Goal: Information Seeking & Learning: Learn about a topic

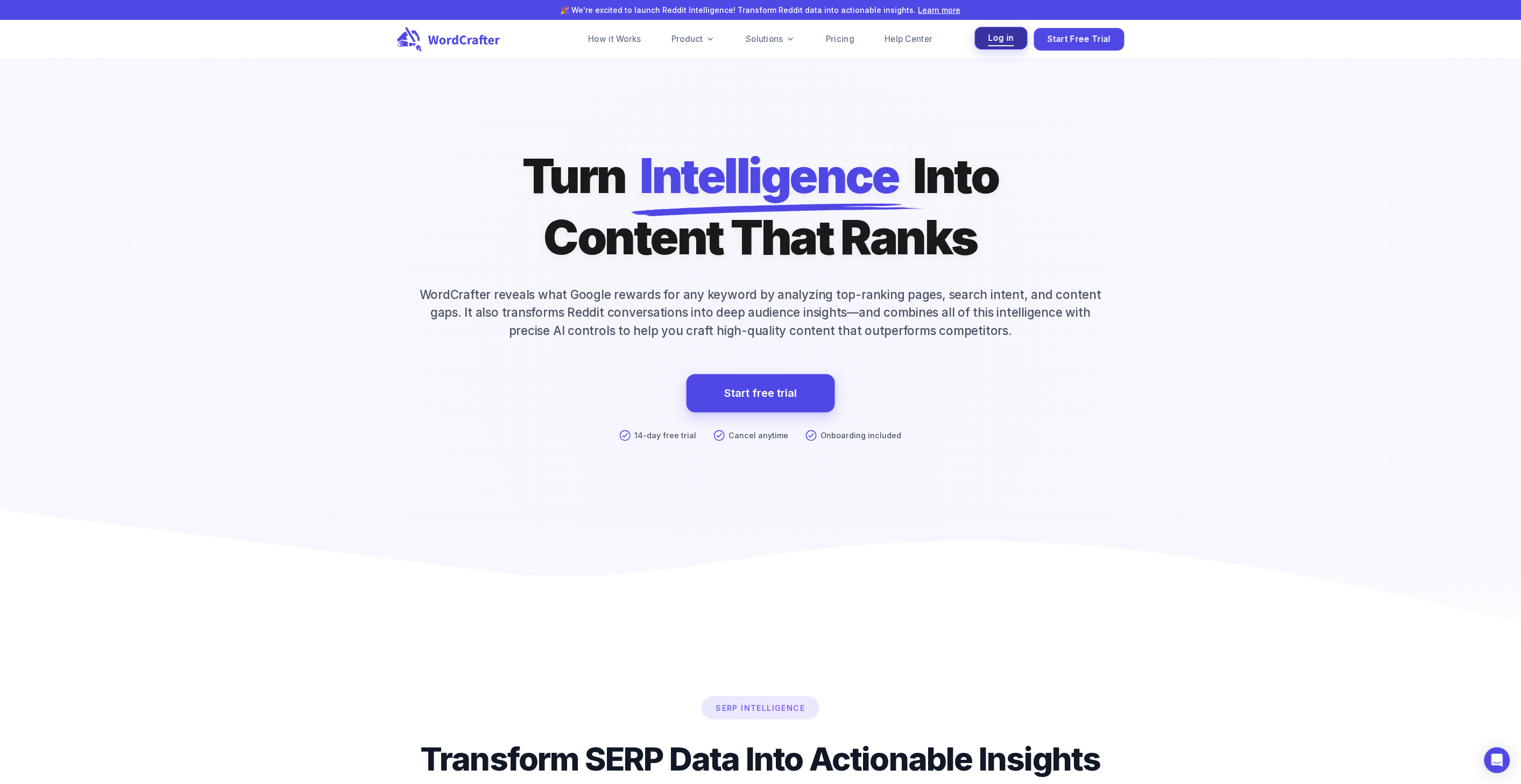
click at [992, 39] on span "Log in" at bounding box center [1001, 38] width 26 height 14
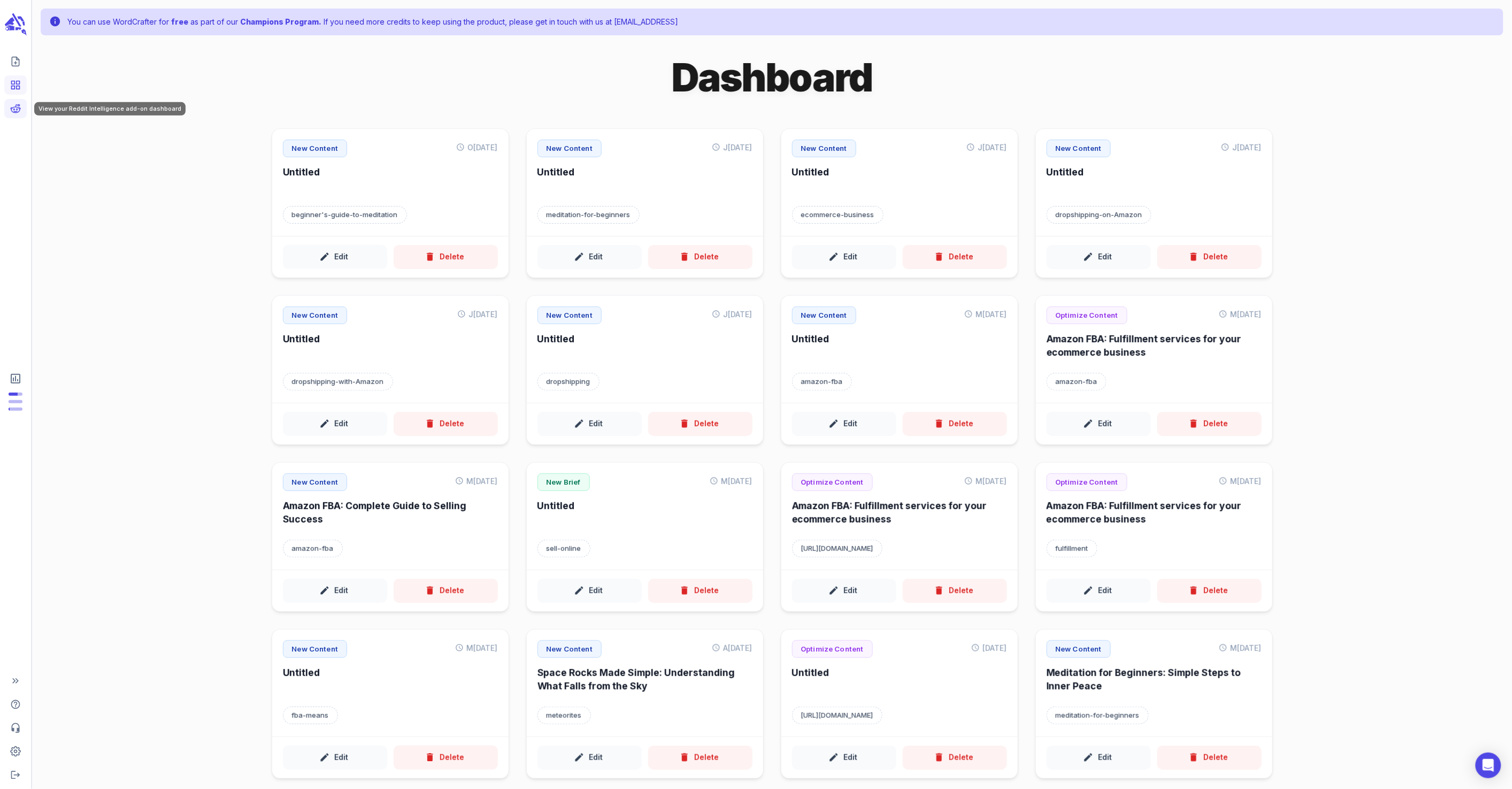
click at [13, 110] on icon "View your Reddit Intelligence add-on dashboard" at bounding box center [15, 108] width 10 height 10
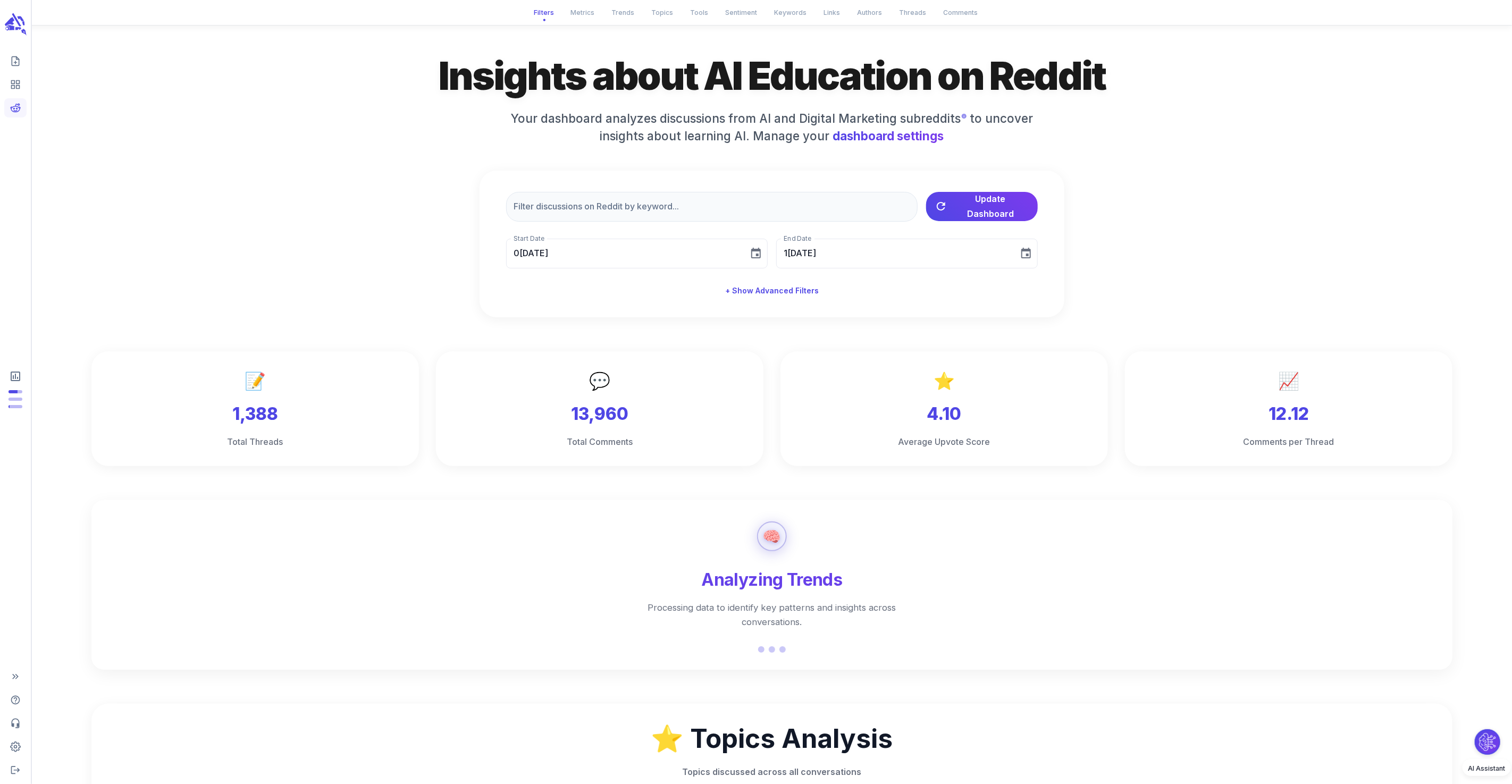
type input "09/26/2025"
type input "10/06/2025"
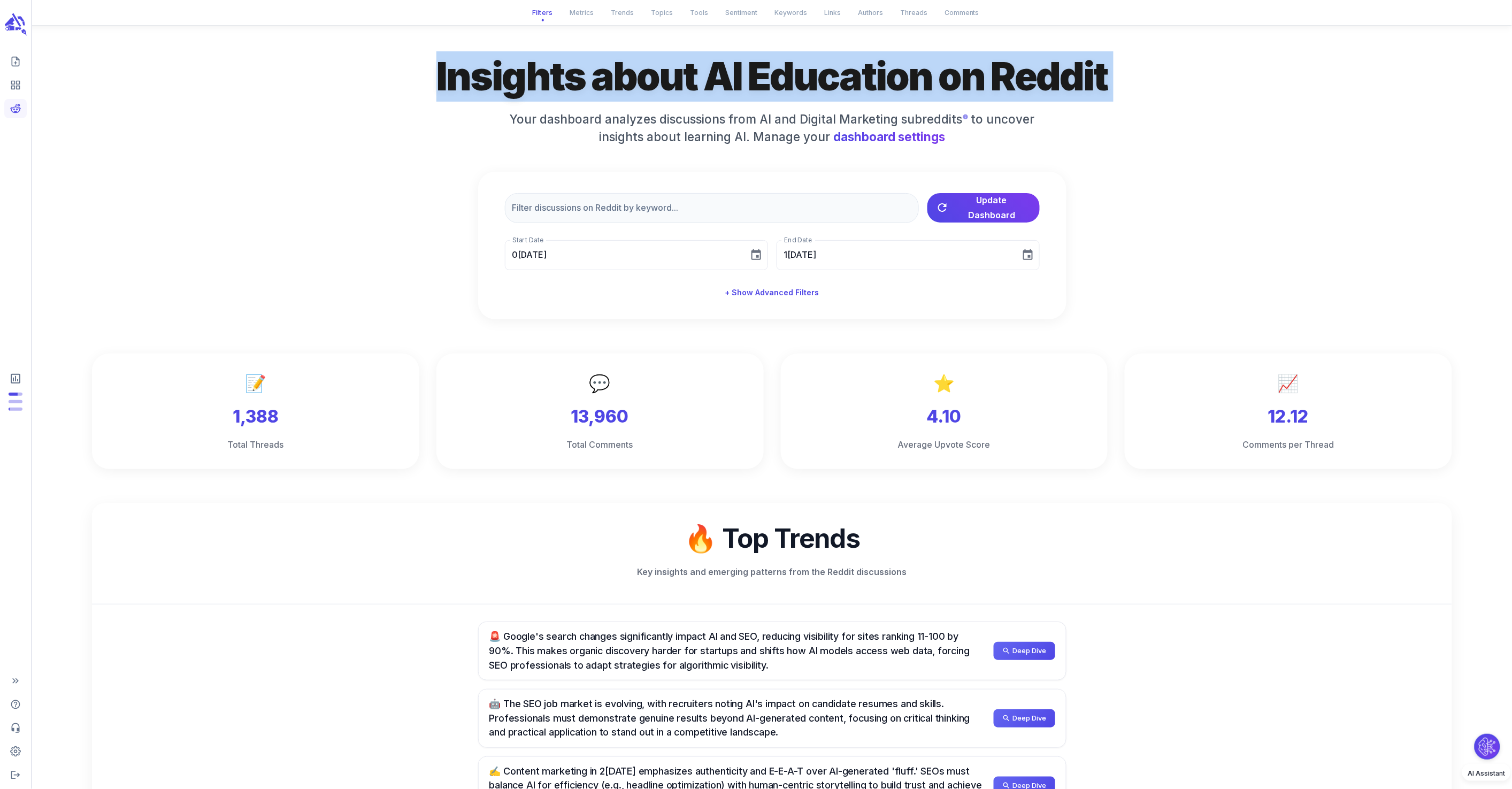
drag, startPoint x: 425, startPoint y: 89, endPoint x: 1130, endPoint y: 104, distance: 705.2
click at [1130, 104] on div "Insights about AI Education on Reddit Your dashboard analyzes discussions from …" at bounding box center [772, 185] width 1360 height 268
click at [773, 291] on button "+ Show Advanced Filters" at bounding box center [772, 292] width 103 height 20
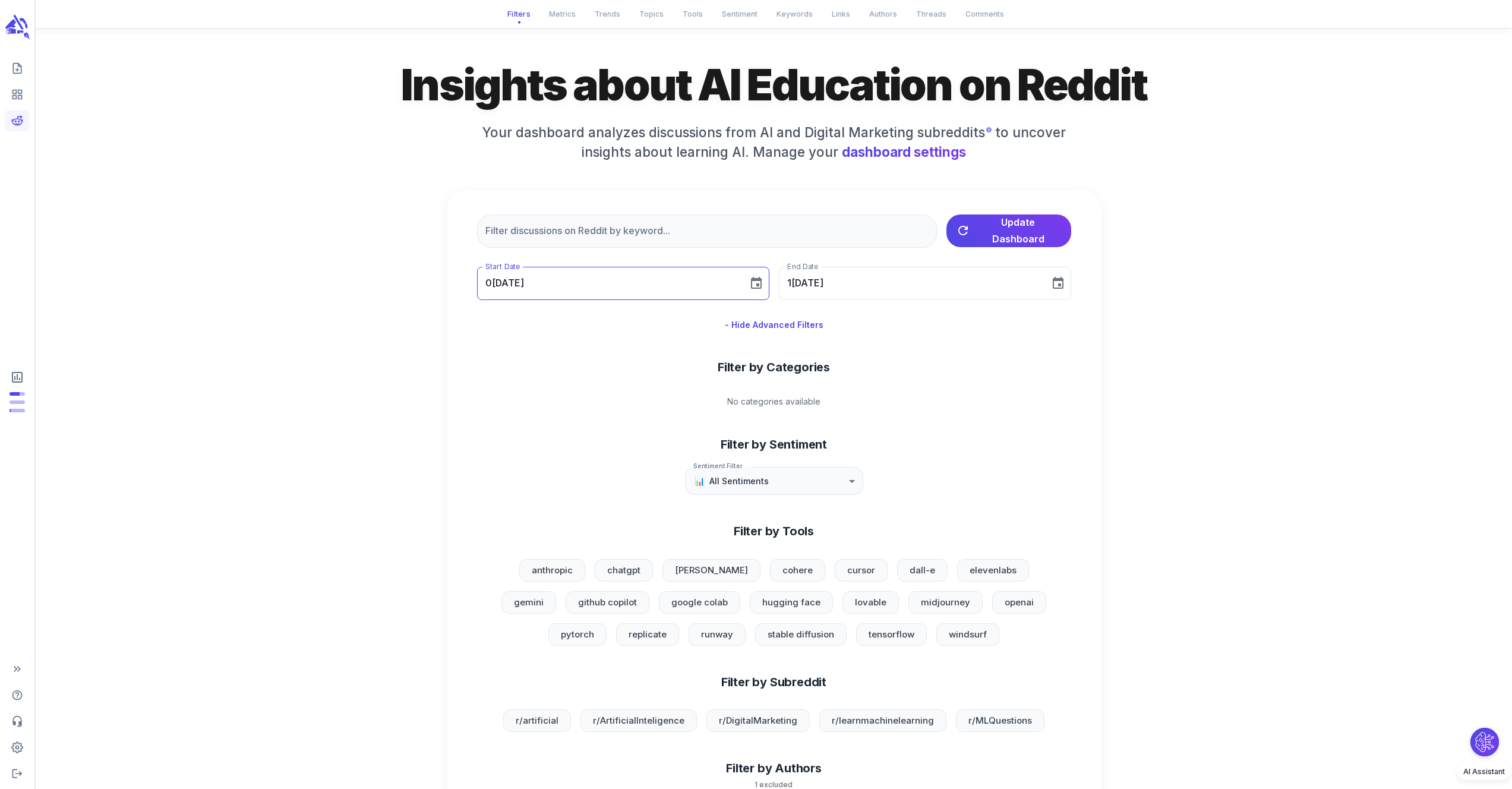
click at [633, 282] on input "09/26/2025" at bounding box center [607, 284] width 263 height 34
click at [549, 316] on icon "calendar view is open, switch to year view" at bounding box center [542, 321] width 14 height 14
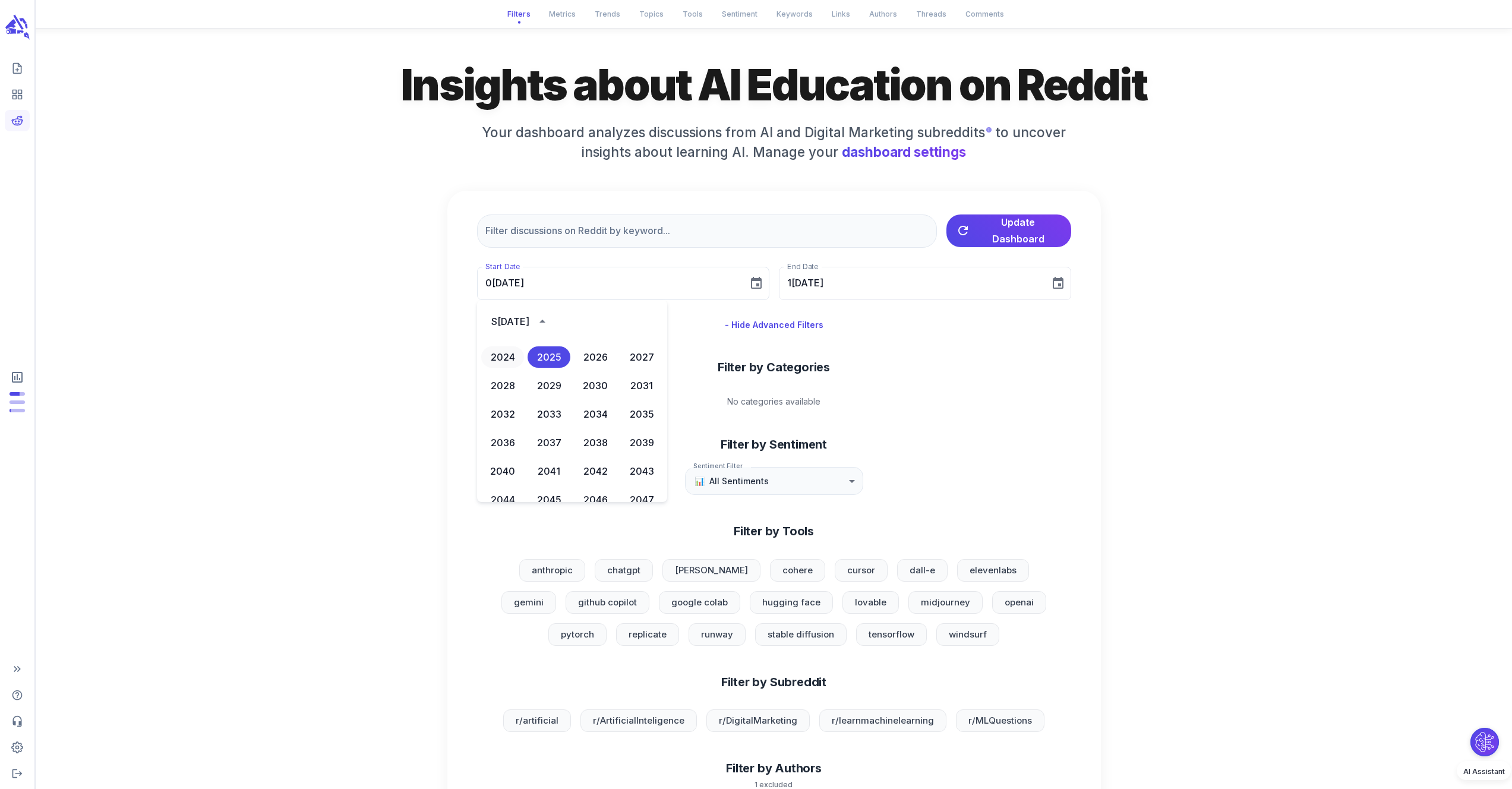
click at [496, 351] on button "2024" at bounding box center [502, 357] width 42 height 21
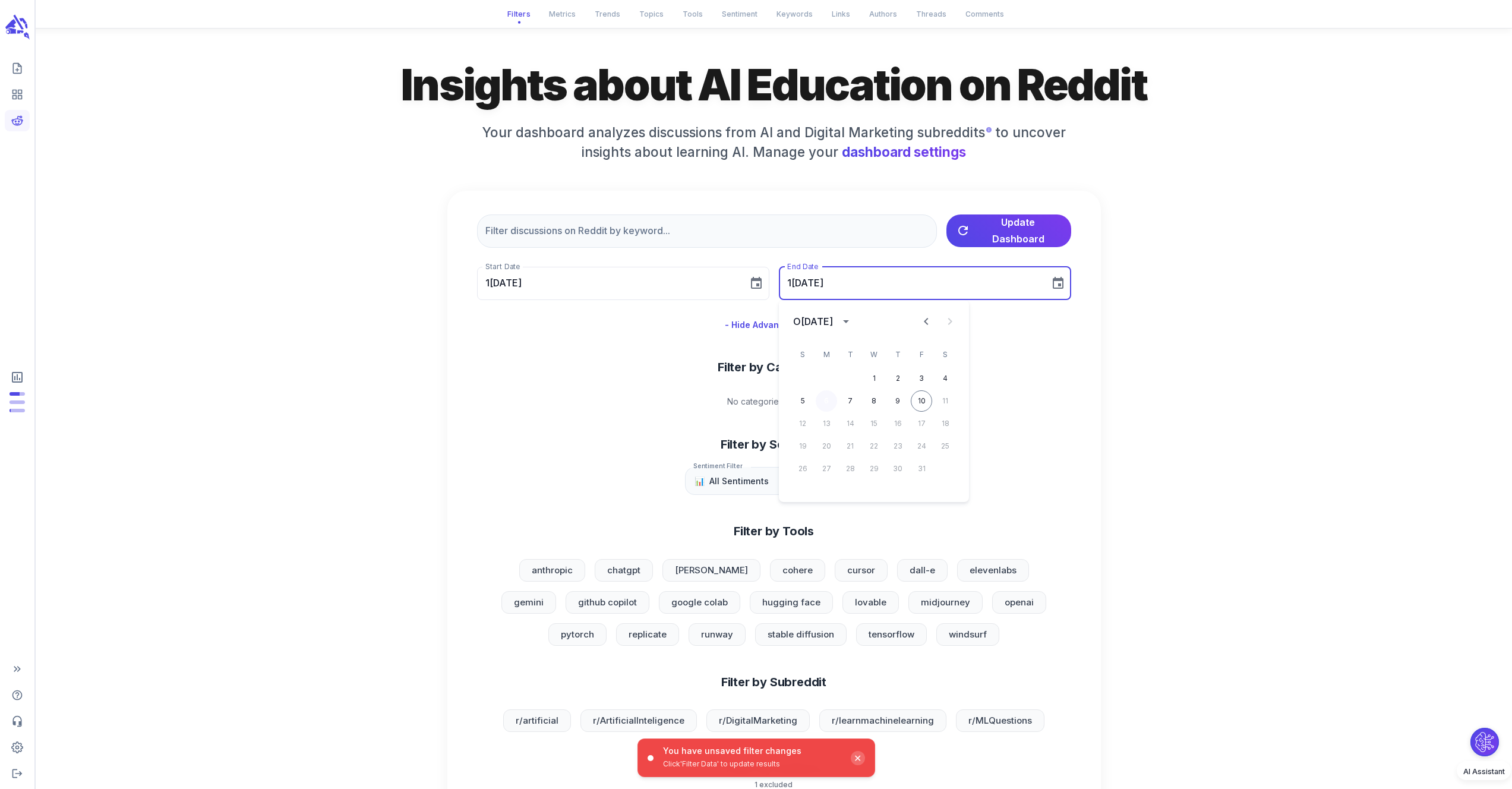
click at [829, 400] on button "6" at bounding box center [826, 401] width 21 height 21
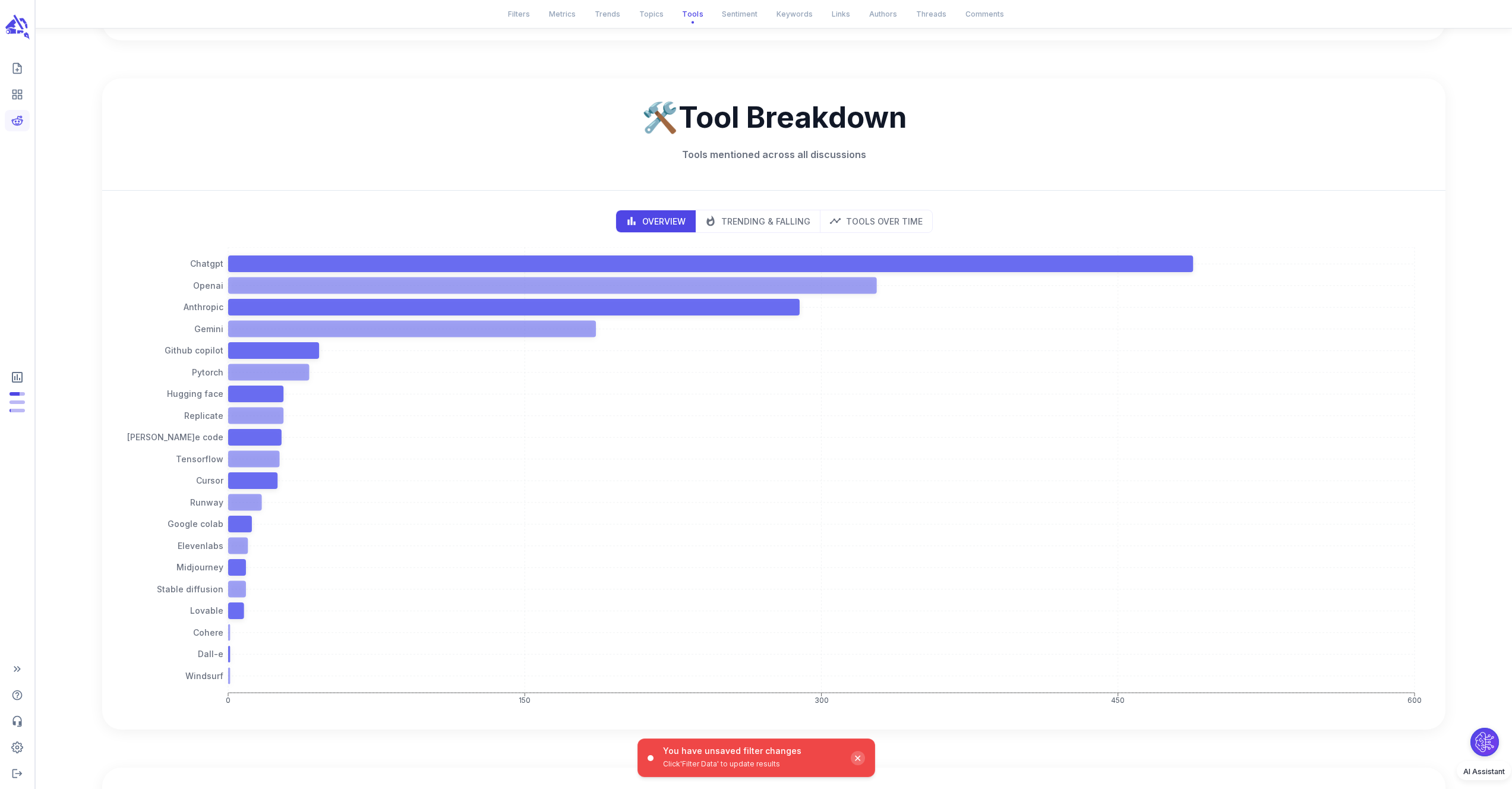
scroll to position [2131, 0]
click at [786, 225] on p "Trending & Falling" at bounding box center [765, 220] width 89 height 12
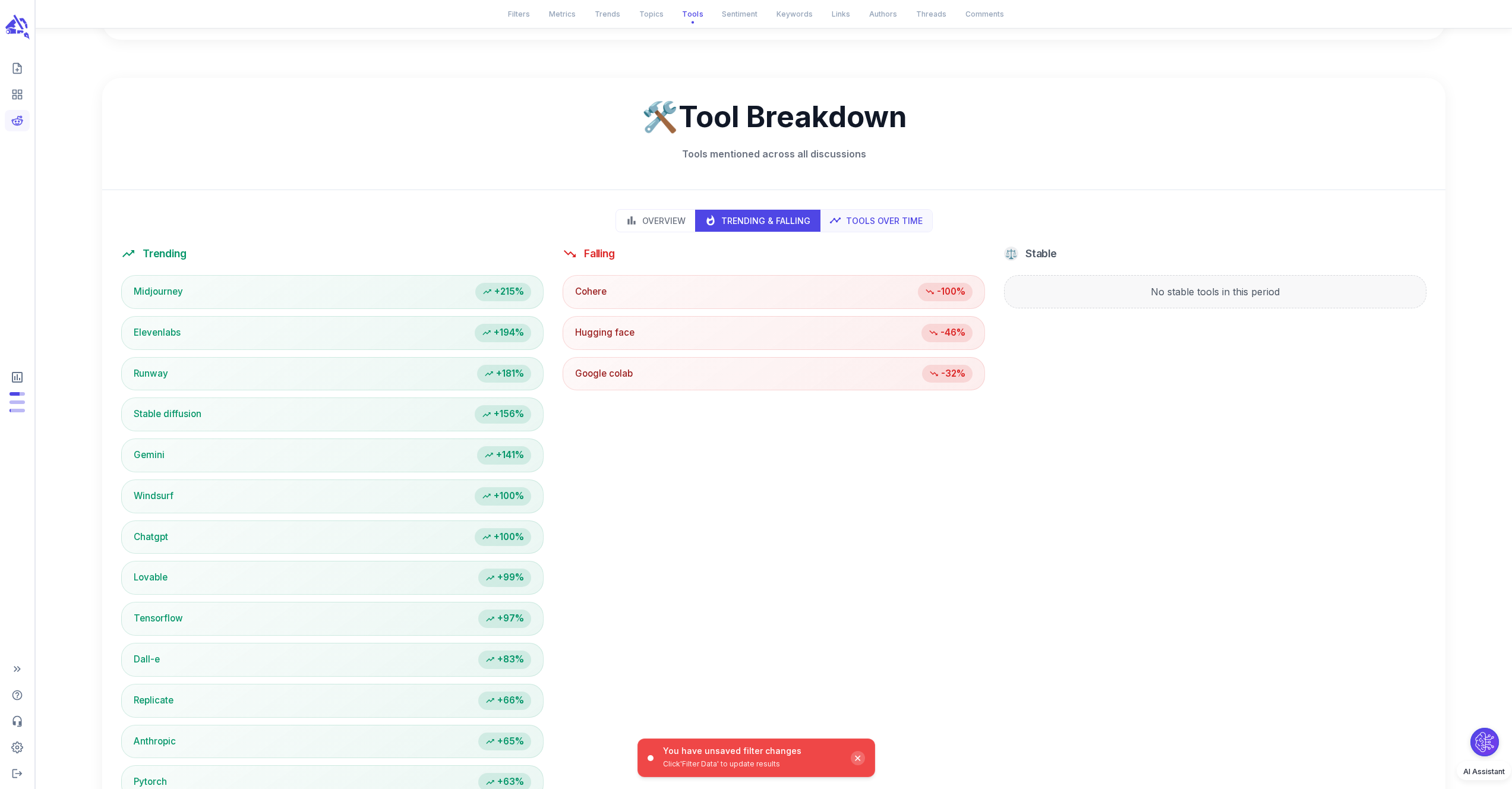
click at [855, 224] on p "Tools Over Time" at bounding box center [884, 220] width 77 height 12
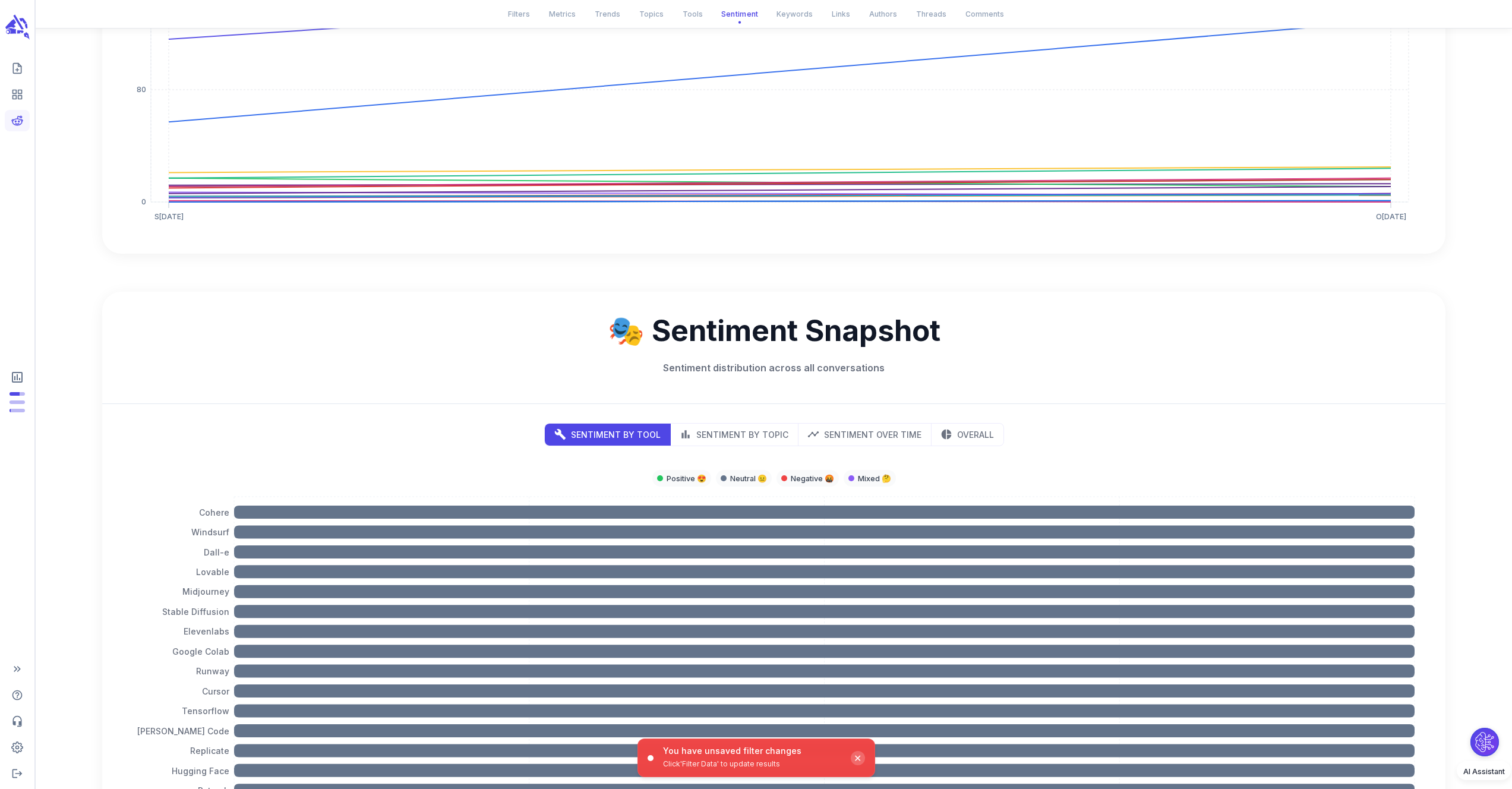
scroll to position [2964, 0]
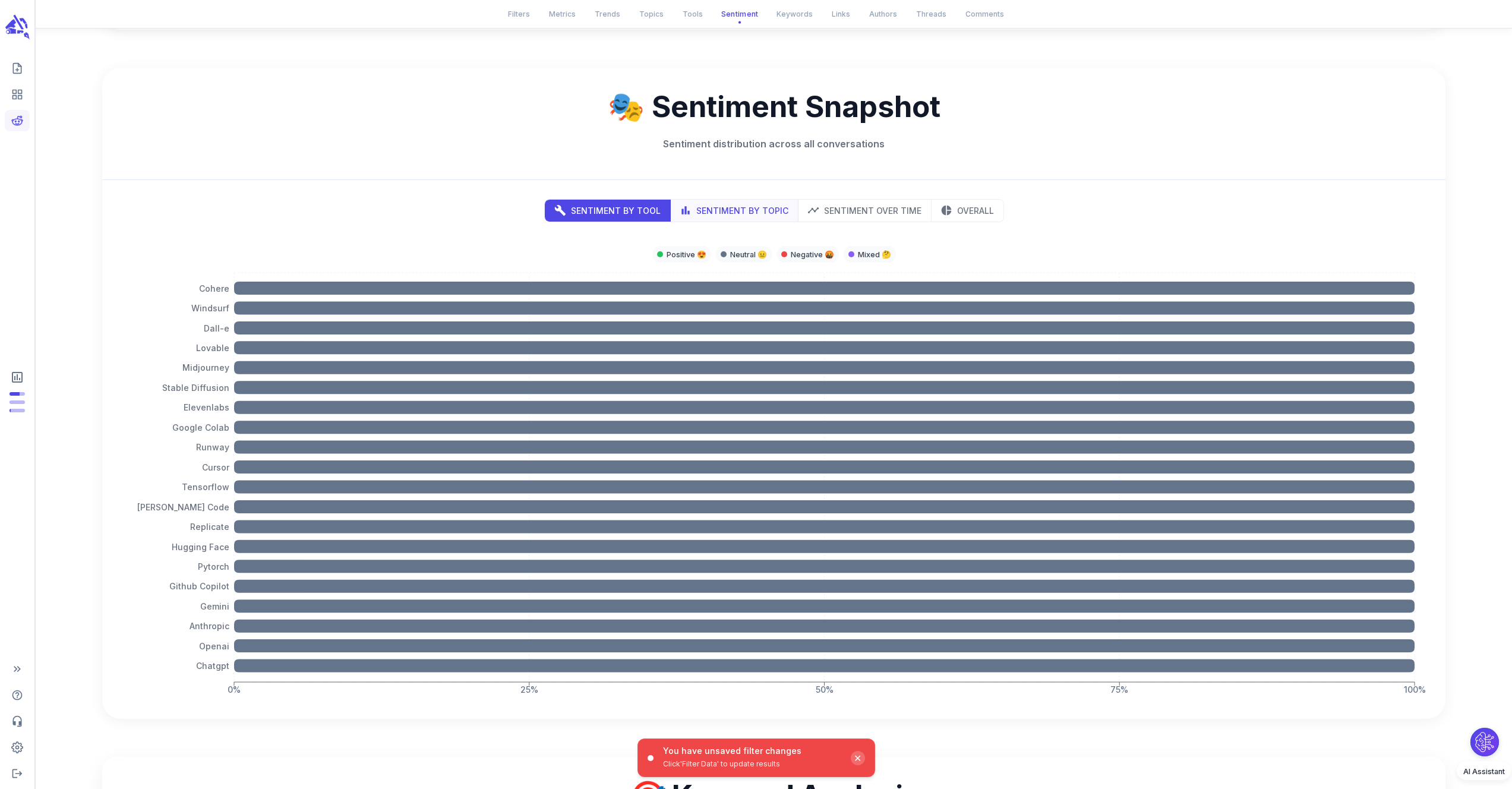
click at [747, 204] on p "Sentiment by Topic" at bounding box center [742, 211] width 92 height 12
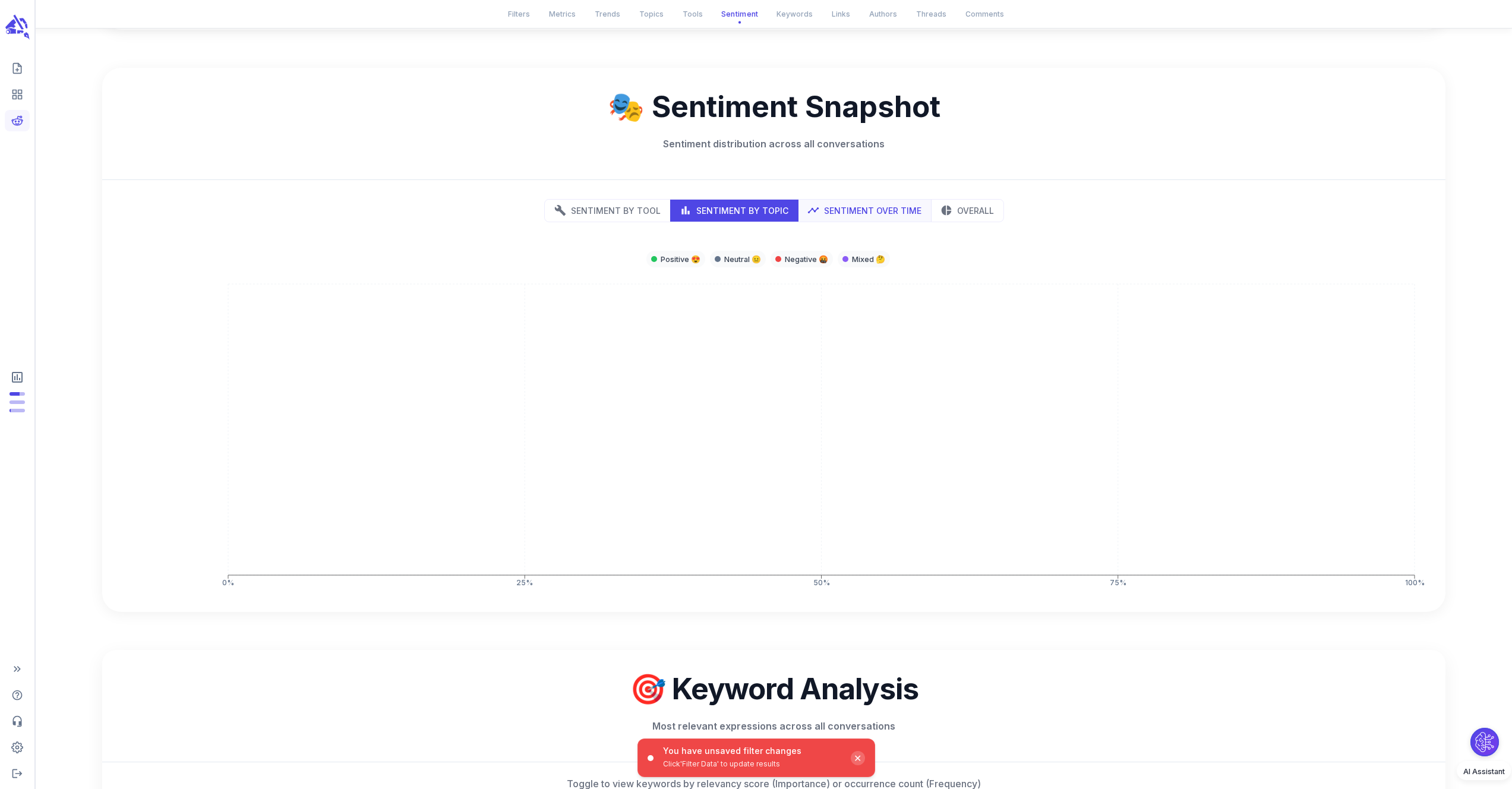
click at [876, 209] on p "Sentiment Over Time" at bounding box center [873, 211] width 97 height 12
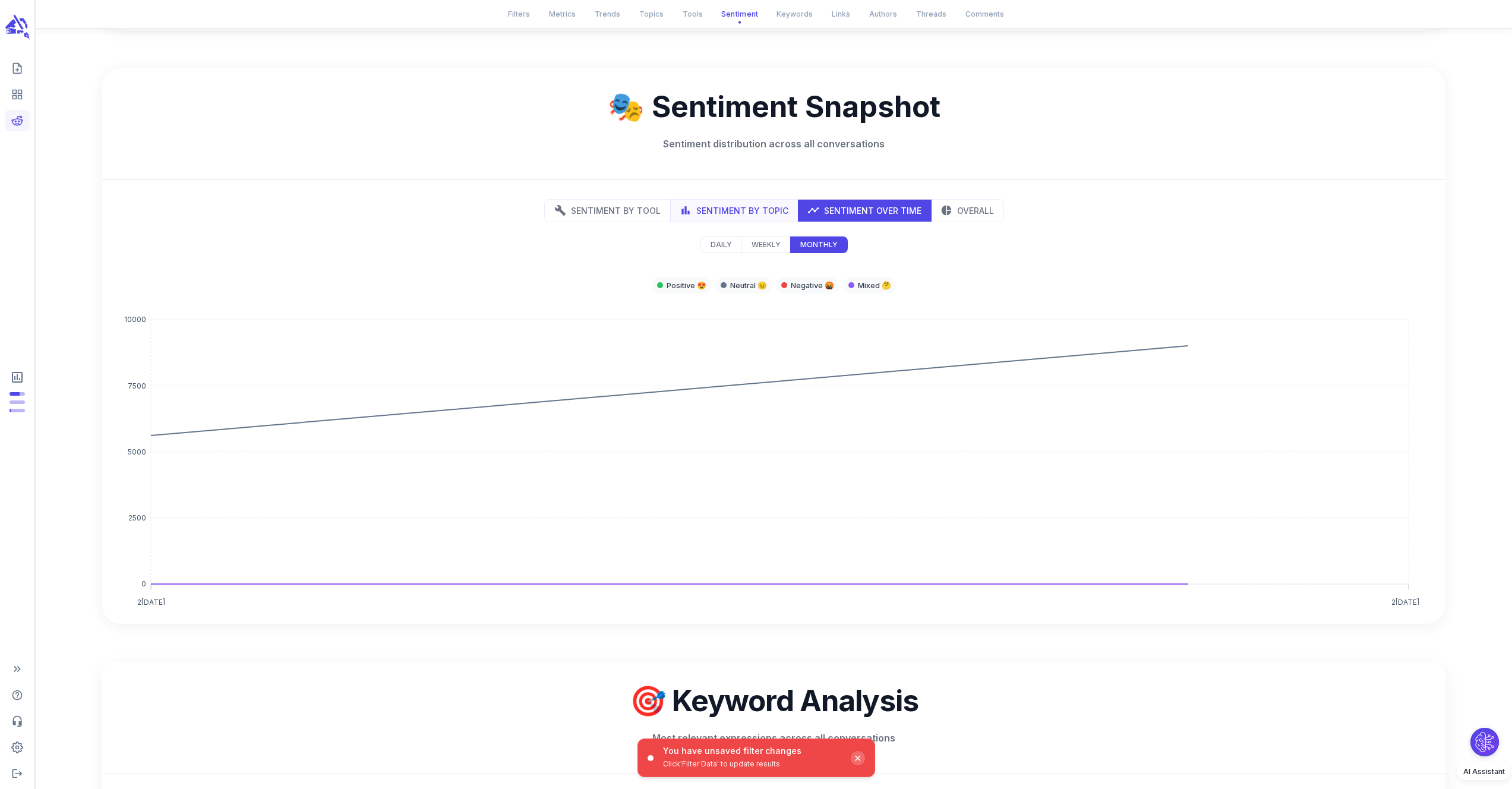
click at [761, 216] on p "Sentiment by Topic" at bounding box center [742, 211] width 92 height 12
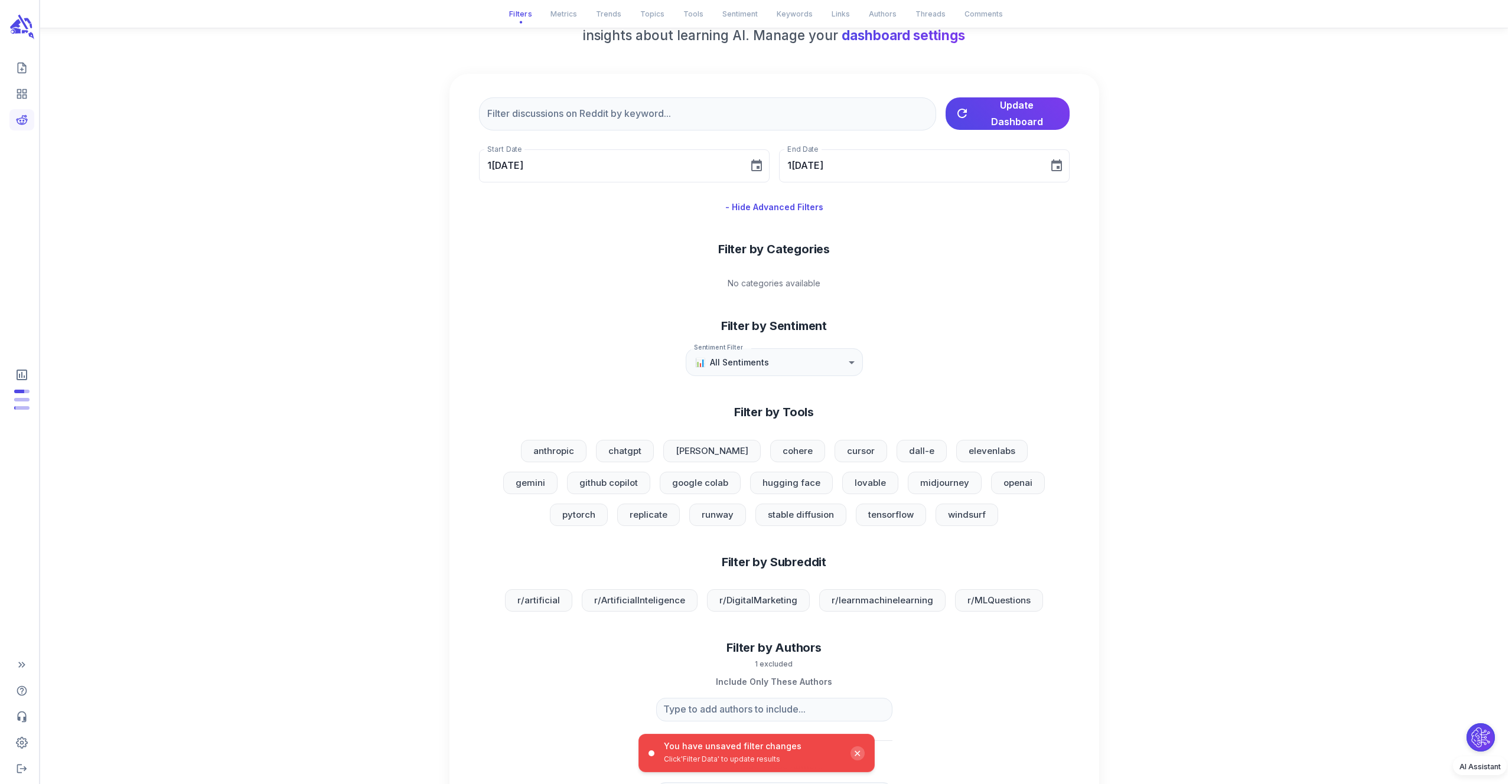
scroll to position [0, 0]
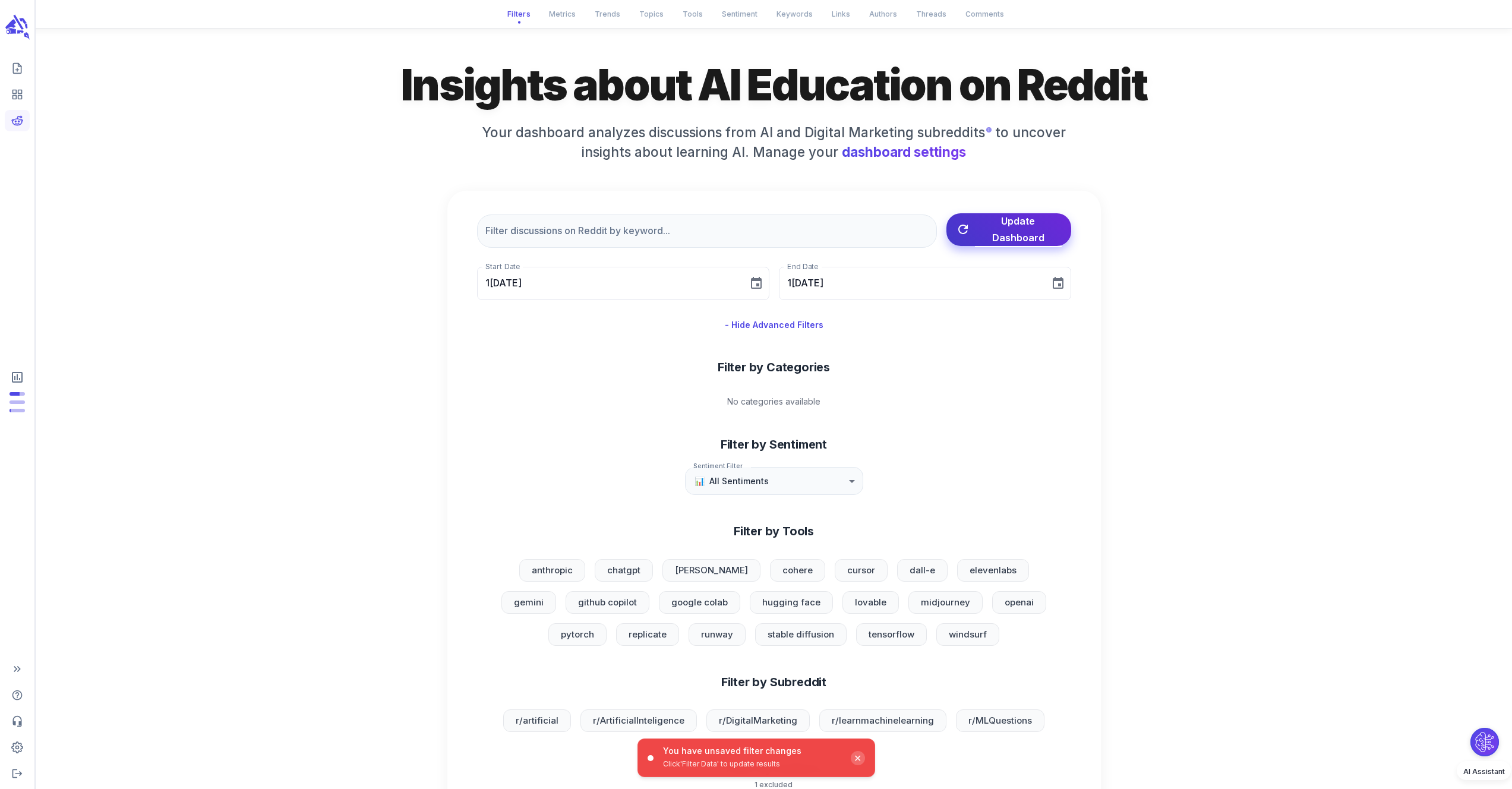
click at [985, 234] on span "Update Dashboard" at bounding box center [1018, 229] width 87 height 34
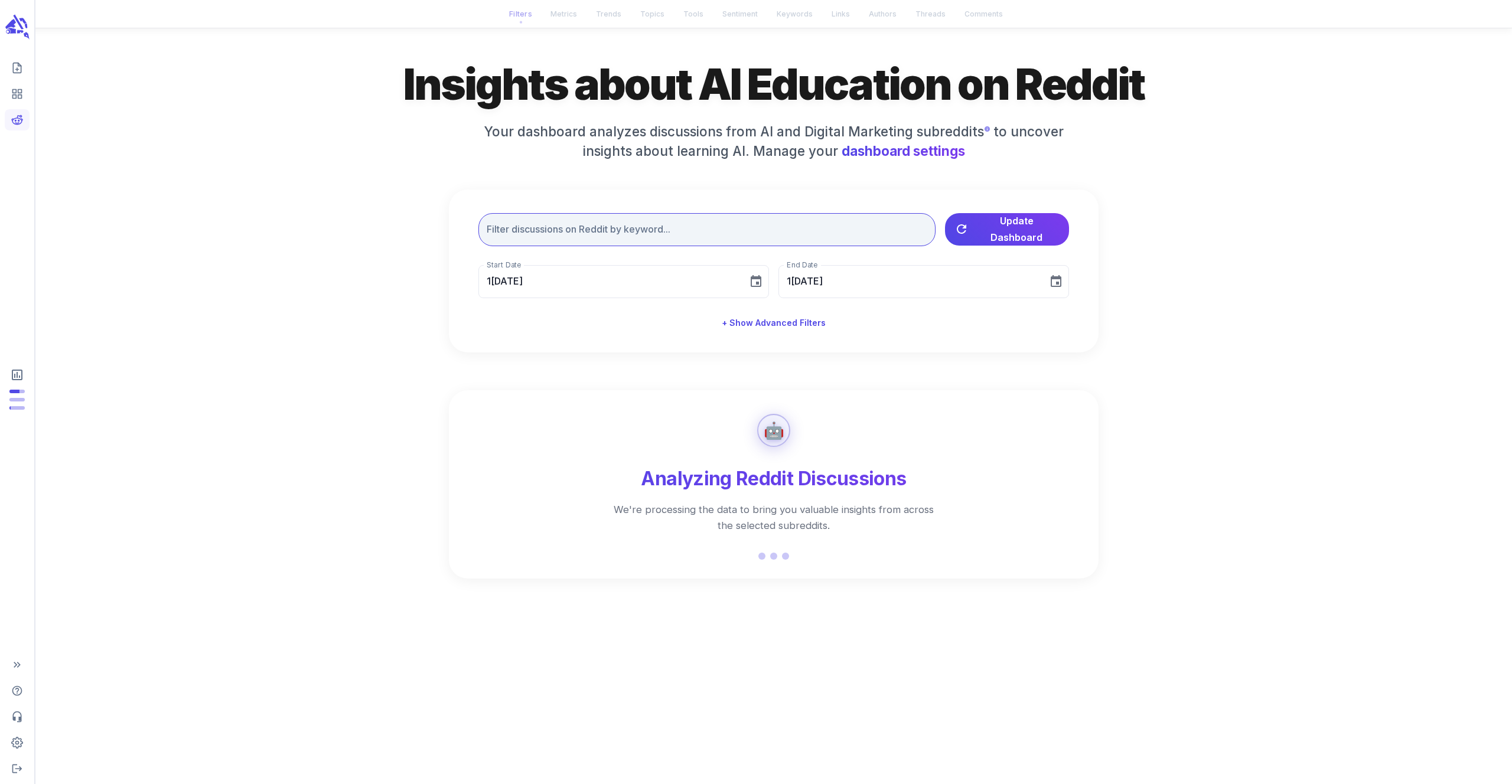
click at [543, 228] on input "text" at bounding box center [707, 229] width 457 height 33
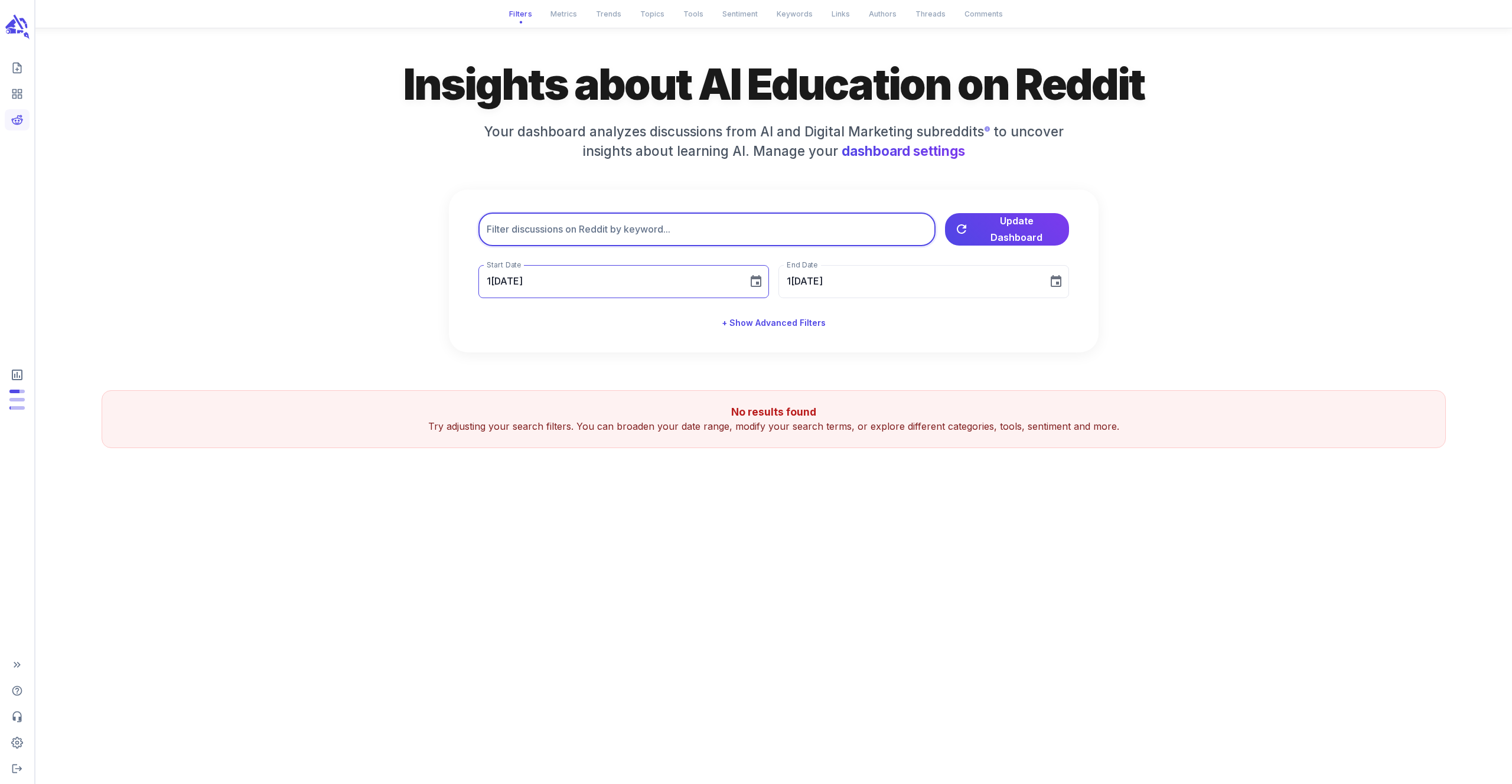
click at [554, 281] on input "10/28/2024" at bounding box center [608, 282] width 261 height 33
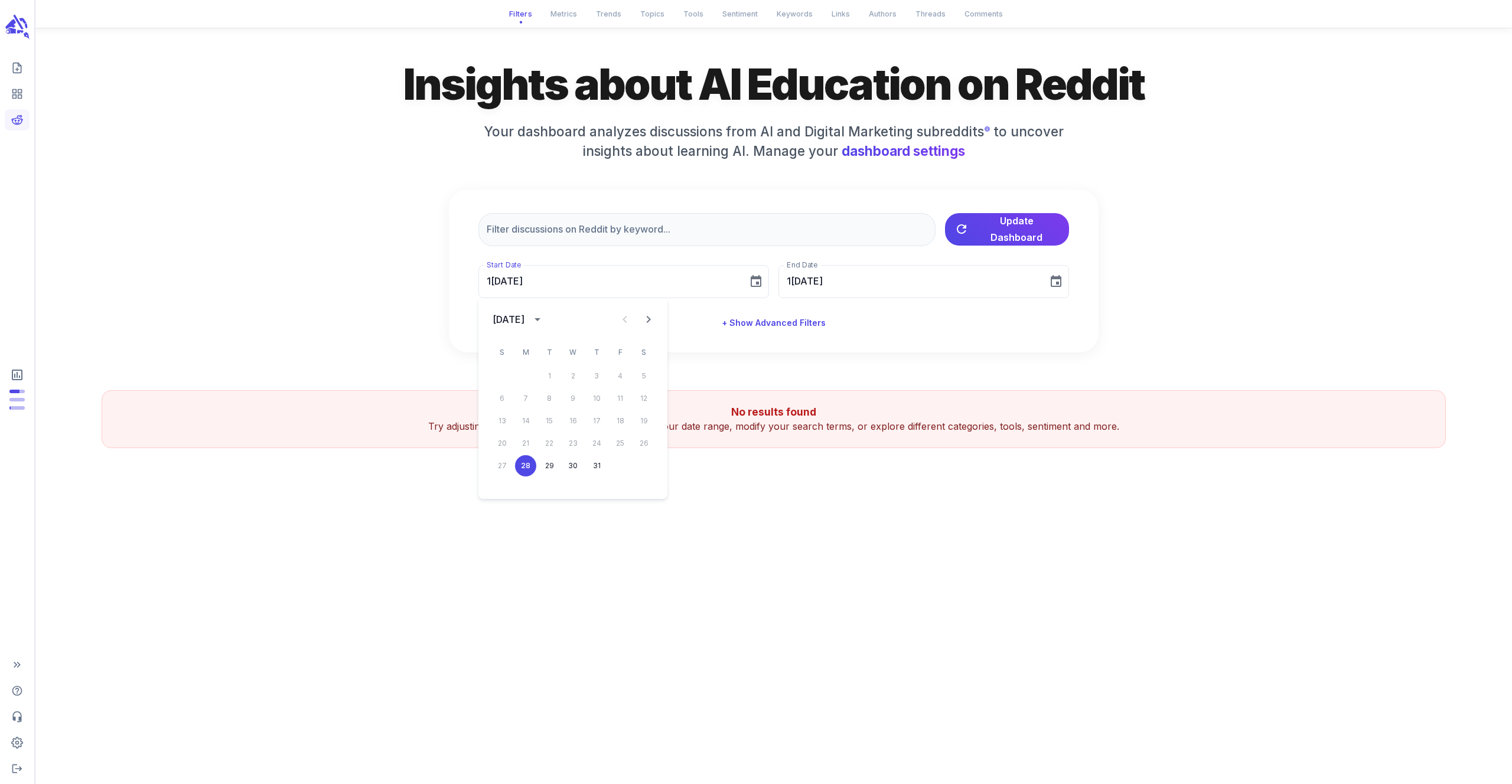
click at [544, 316] on icon "calendar view is open, switch to year view" at bounding box center [537, 319] width 14 height 14
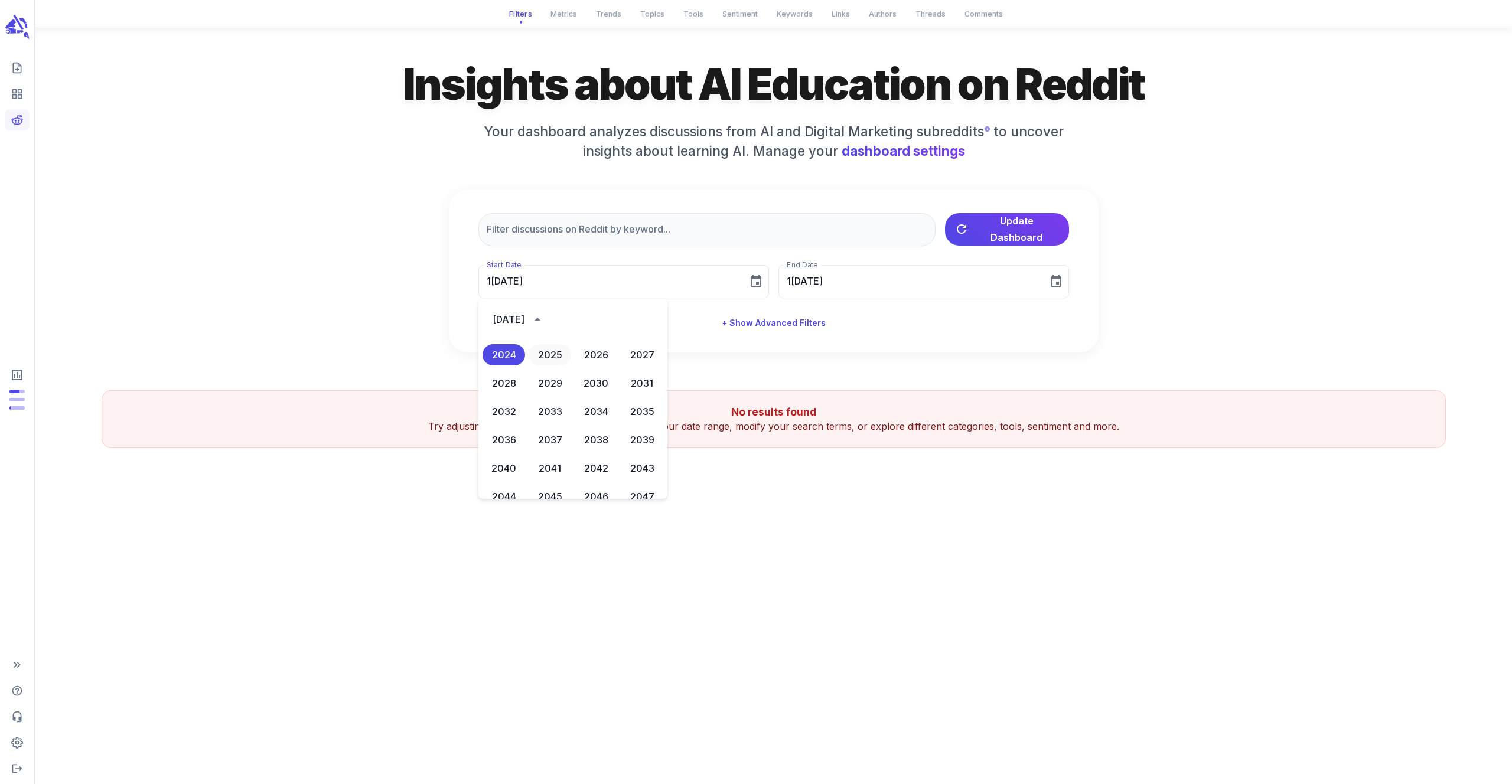
click at [548, 353] on button "2025" at bounding box center [549, 355] width 42 height 21
click at [622, 323] on icon "Previous month" at bounding box center [625, 319] width 14 height 14
click at [623, 375] on button "1" at bounding box center [620, 376] width 21 height 21
type input "08/01/2025"
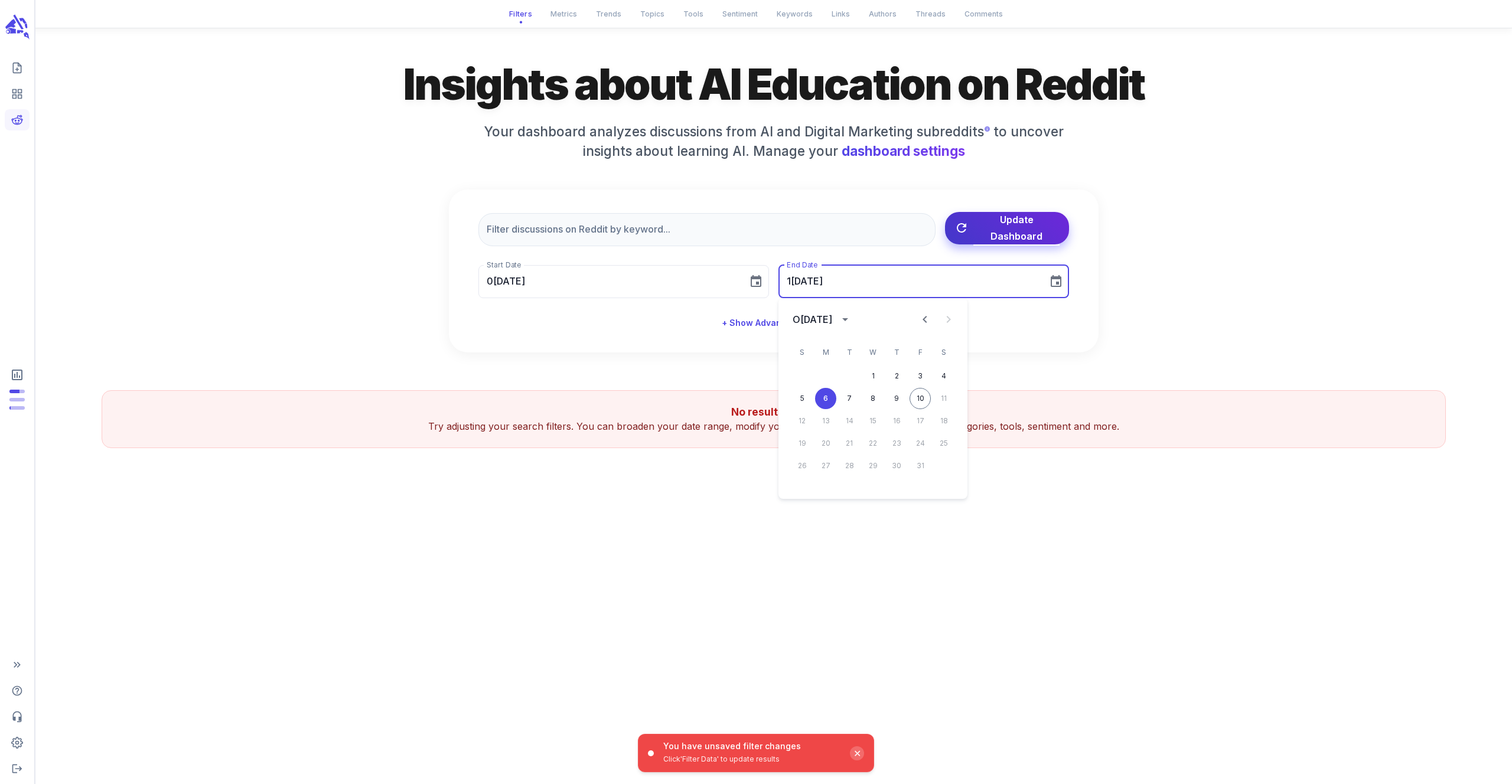
click at [966, 235] on icon "button" at bounding box center [961, 228] width 14 height 14
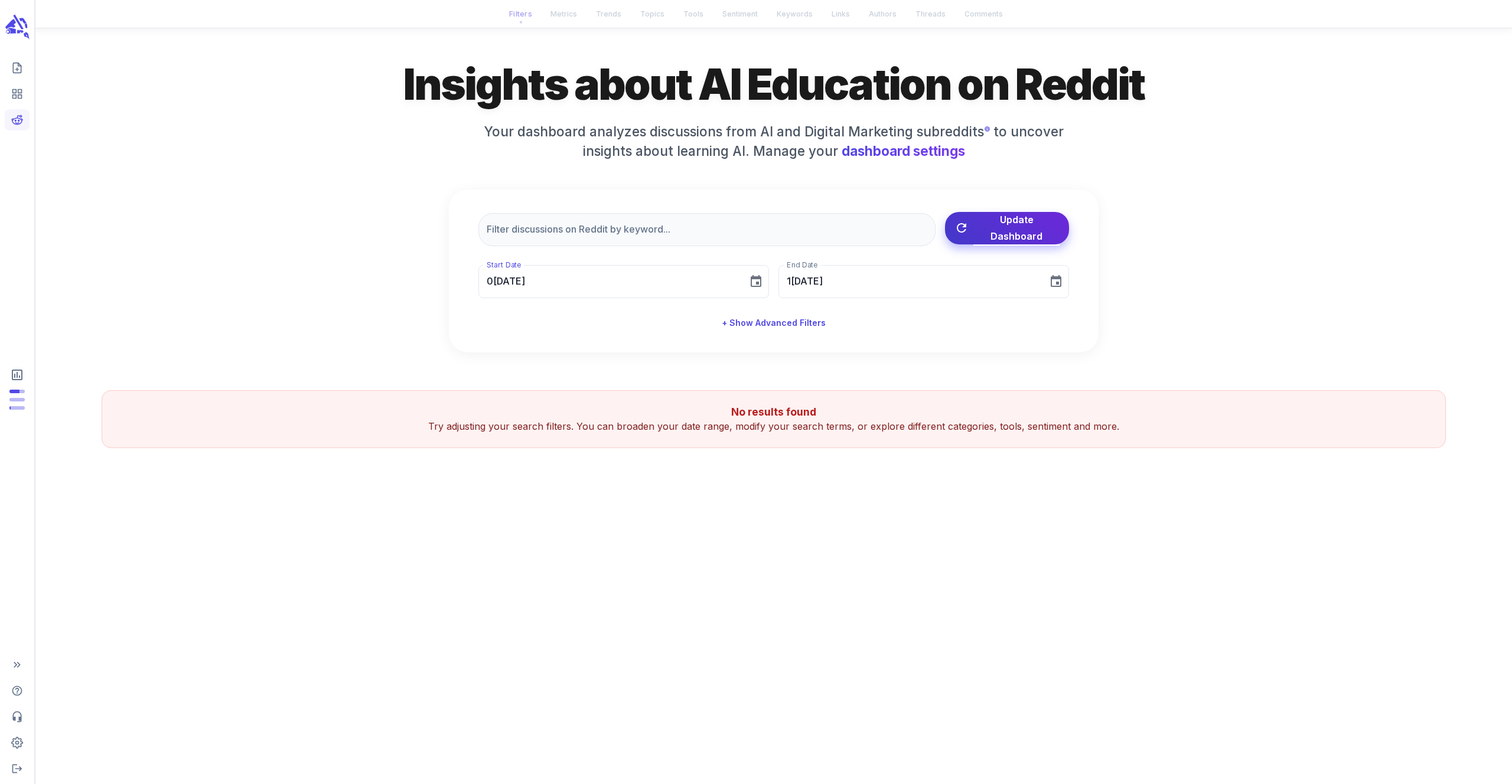
click at [1015, 235] on span "Update Dashboard" at bounding box center [1016, 228] width 86 height 33
click at [720, 284] on input "08/01/2025" at bounding box center [608, 282] width 261 height 33
click at [374, 204] on div "Insights about AI Education on Reddit Your dashboard analyzes discussions from …" at bounding box center [774, 204] width 1344 height 296
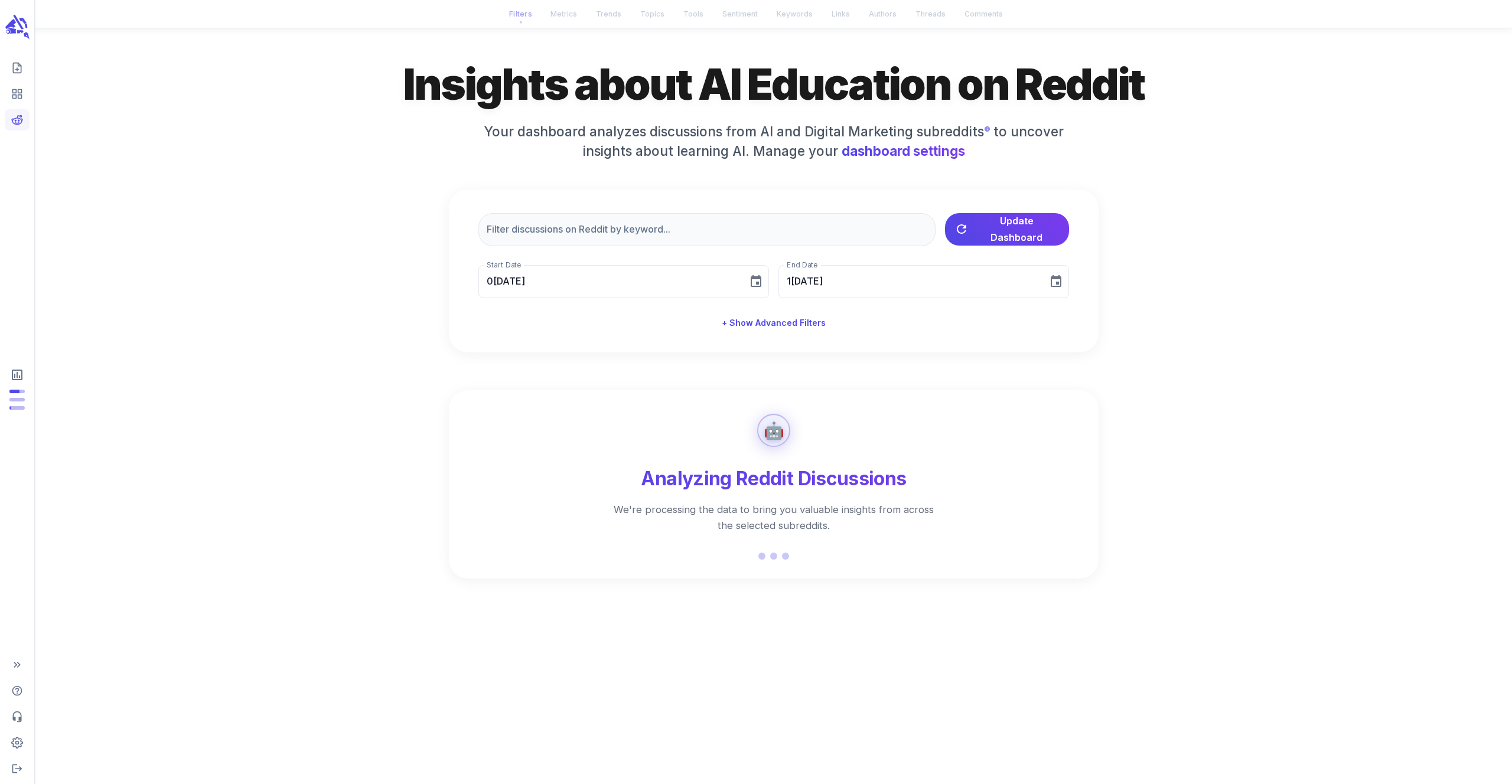
type input "09/26/2025"
type input "10/06/2025"
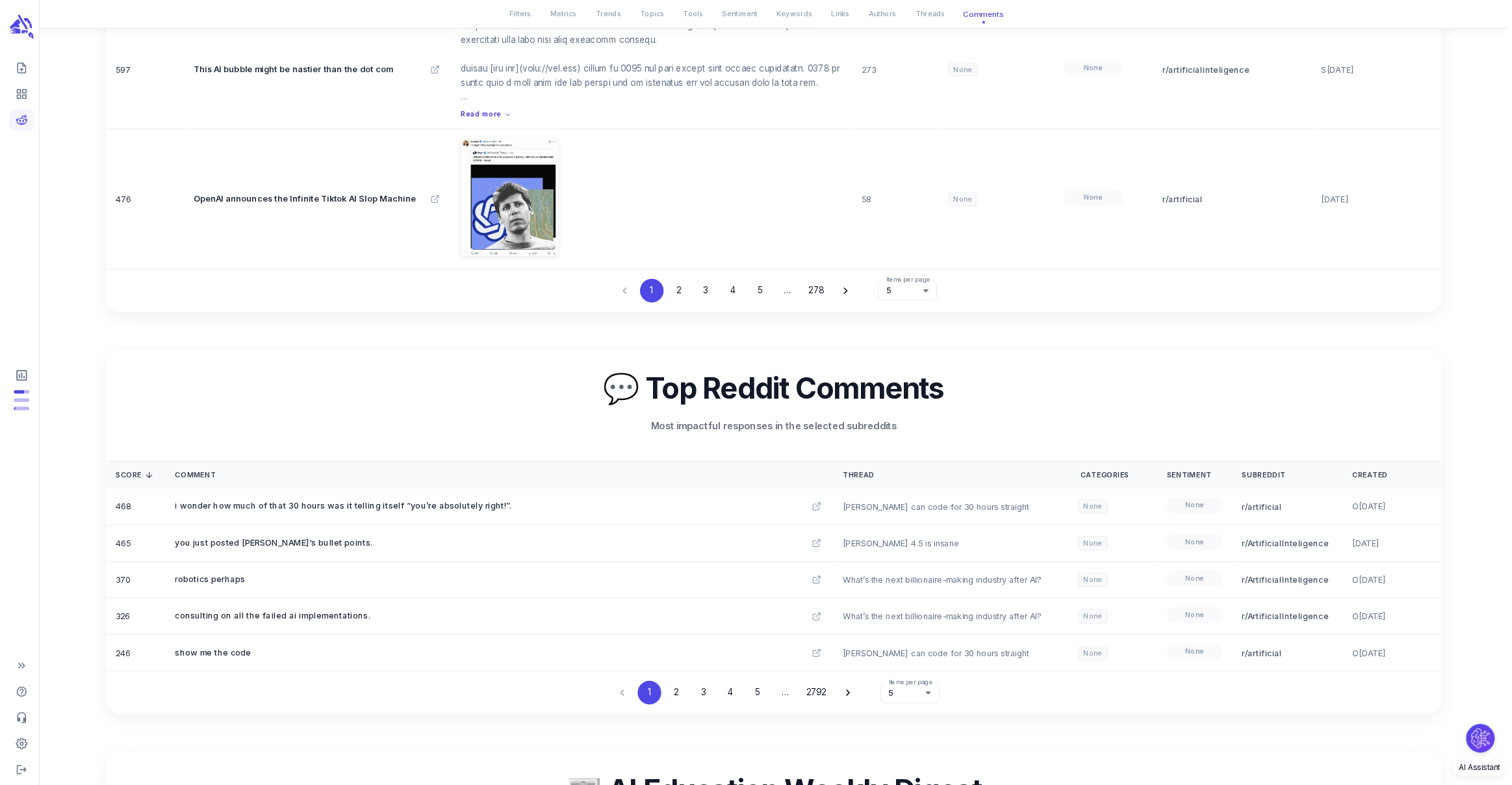
scroll to position [4460, 0]
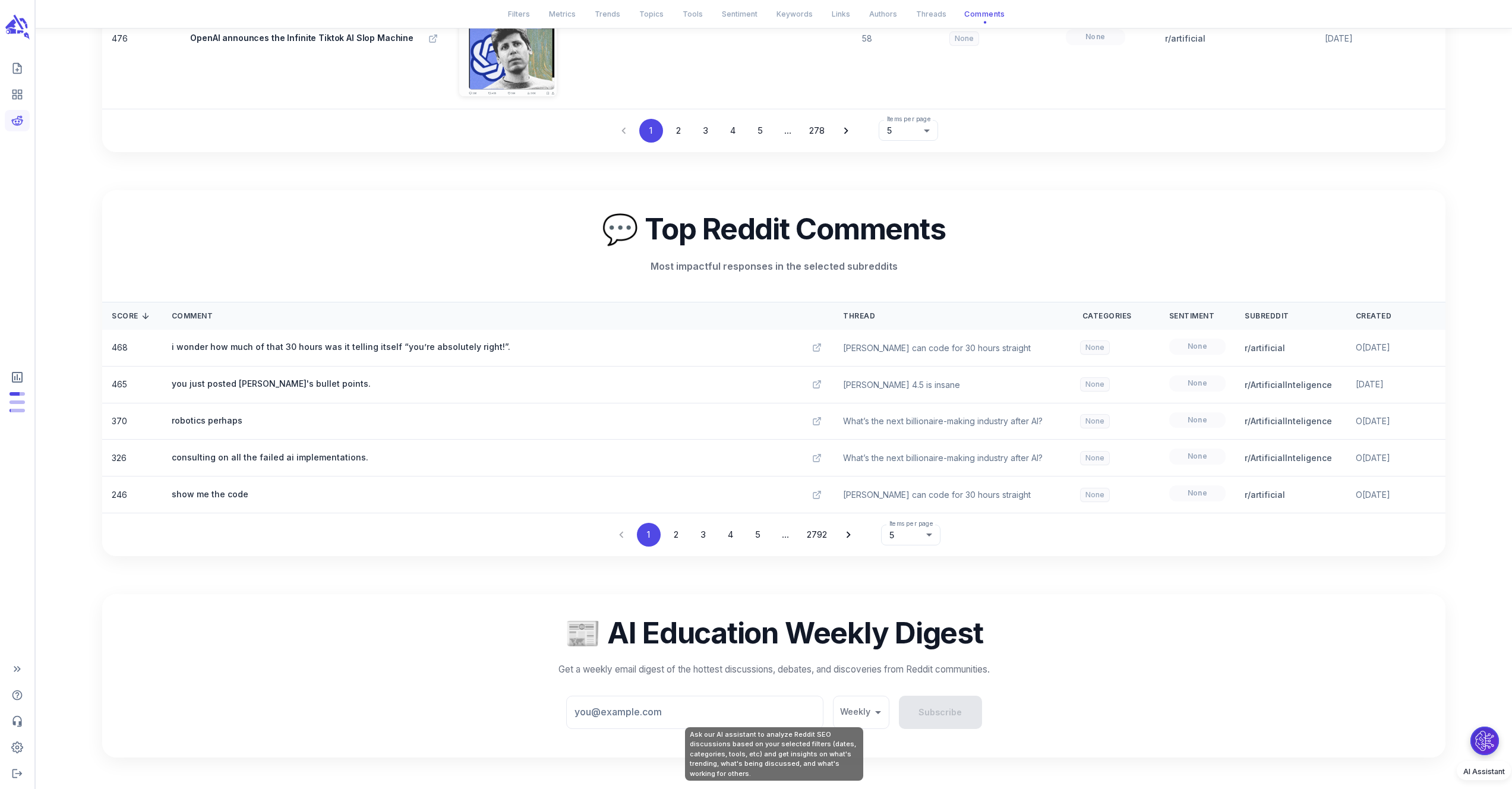
click at [1478, 742] on button "Ask our AI assistant to analyze Reddit SEO discussions based on your selected f…" at bounding box center [1484, 741] width 28 height 28
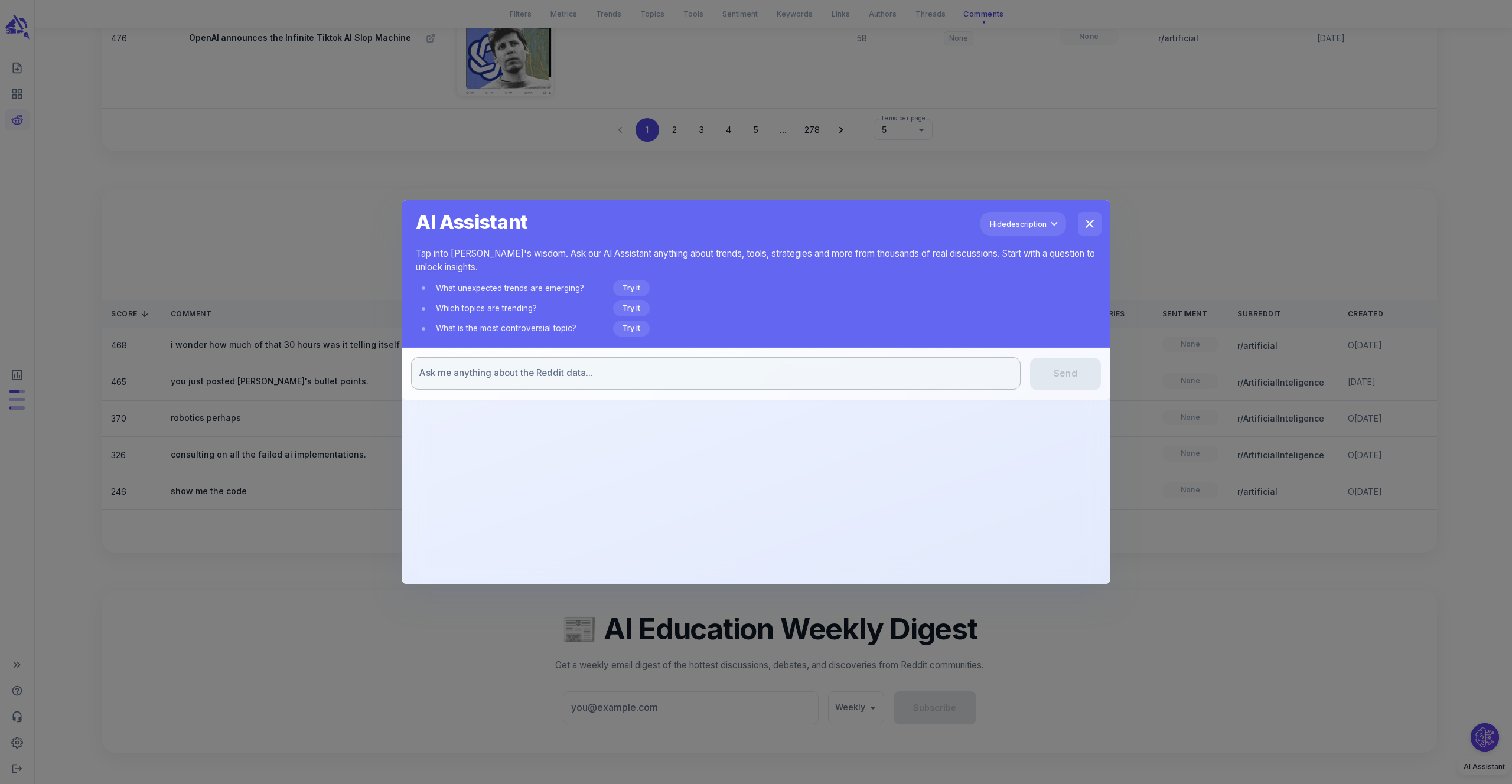
click at [534, 388] on div "x ​" at bounding box center [716, 373] width 609 height 33
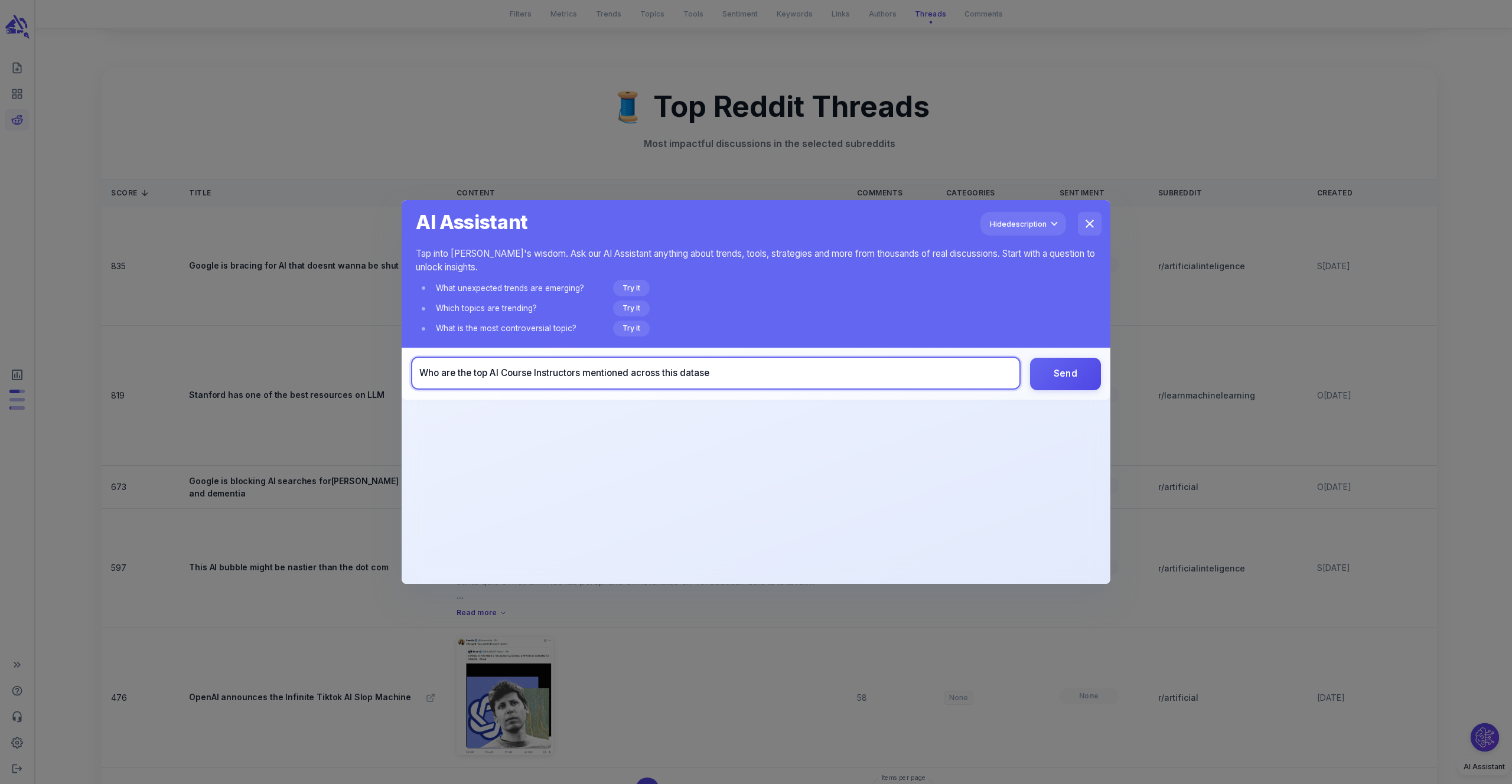
type textarea "Who are the top AI Course Instructors mentioned across this dataset"
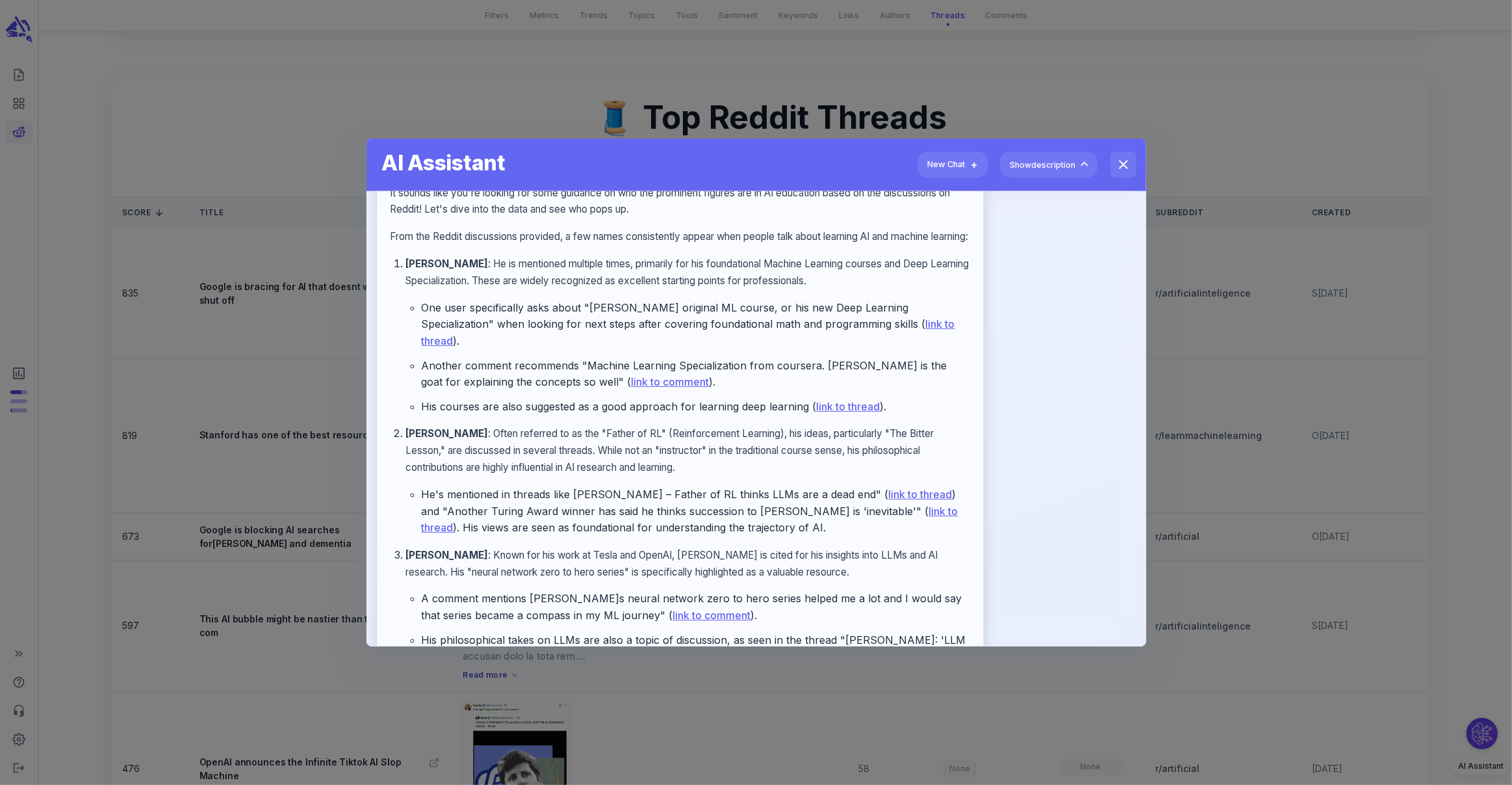
scroll to position [90, 0]
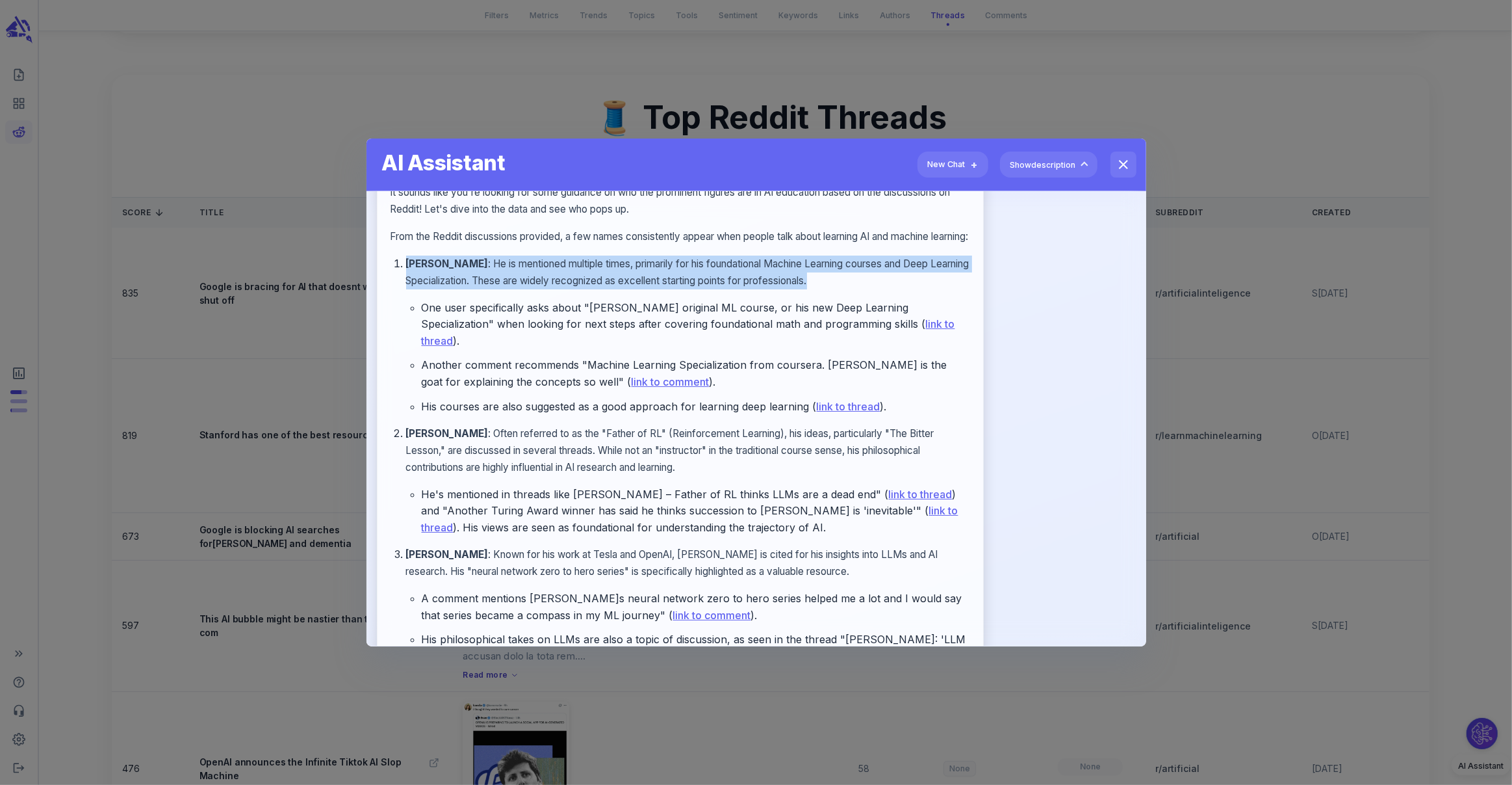
drag, startPoint x: 406, startPoint y: 281, endPoint x: 835, endPoint y: 299, distance: 429.4
click at [835, 289] on p "Andrew Ng : He is mentioned multiple times, primarily for his foundational Mach…" at bounding box center [688, 272] width 564 height 34
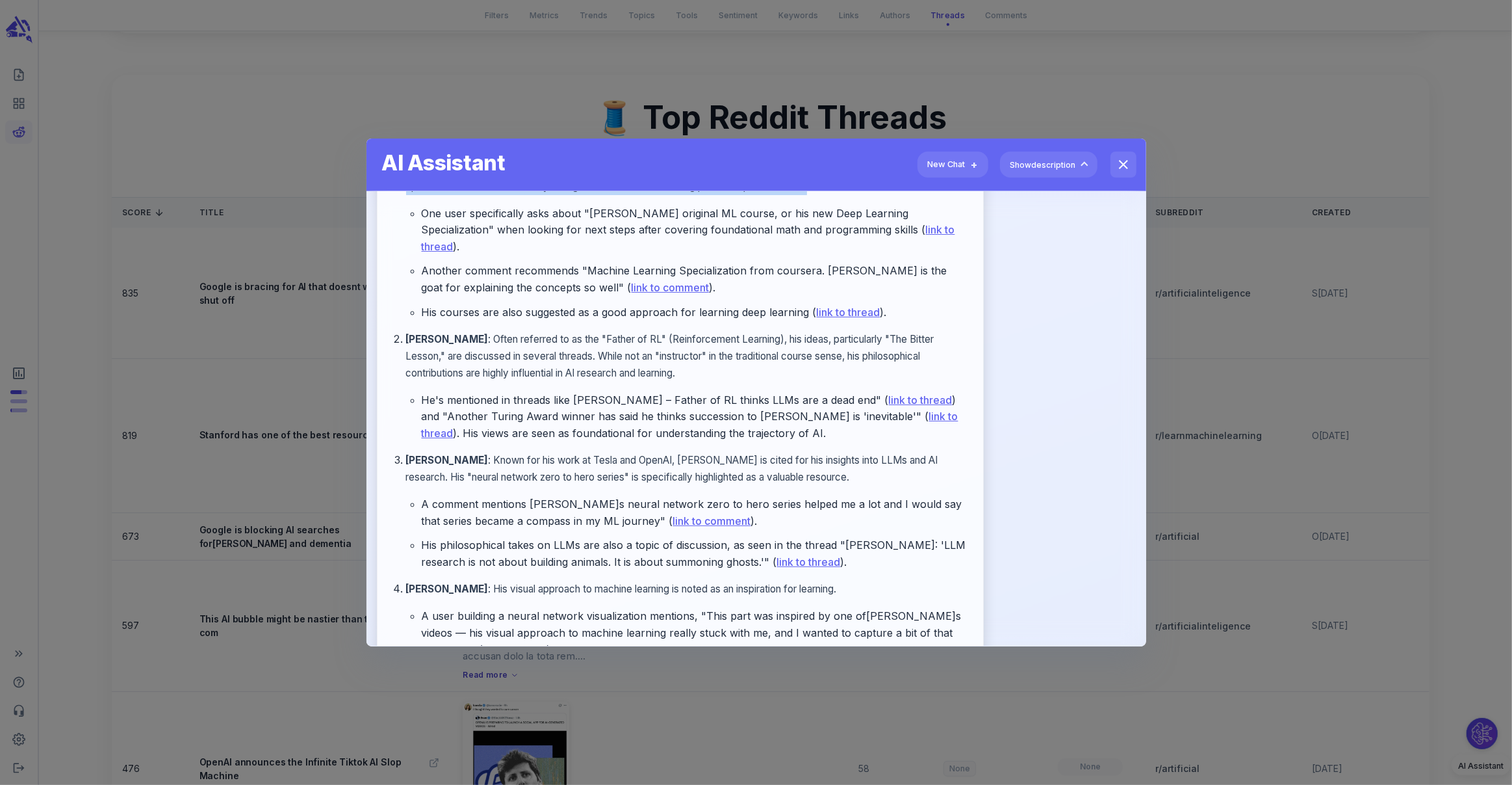
scroll to position [193, 0]
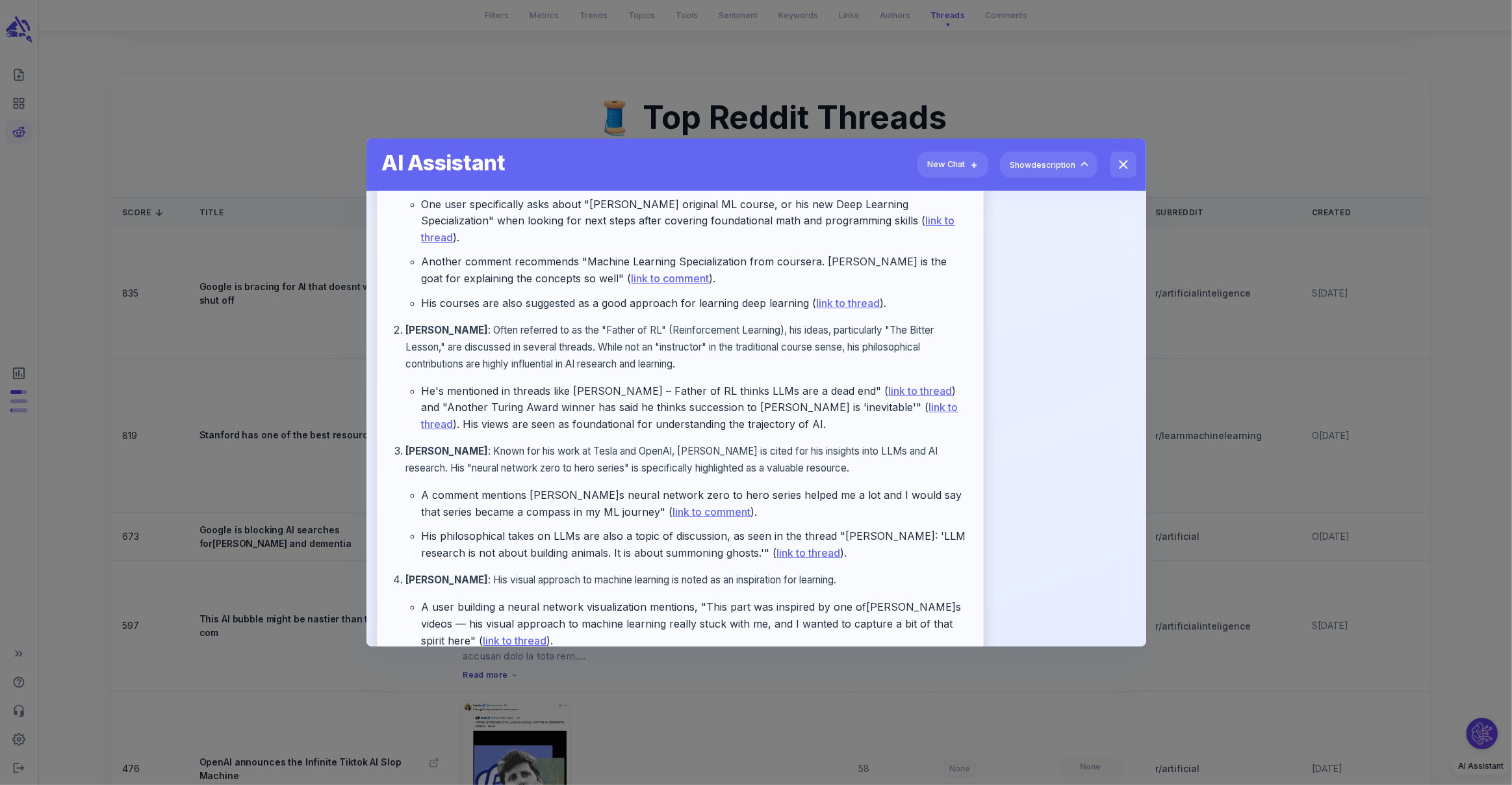
drag, startPoint x: 483, startPoint y: 453, endPoint x: 466, endPoint y: 453, distance: 17.0
click at [466, 453] on strong "Andrej Karpathy" at bounding box center [447, 450] width 82 height 13
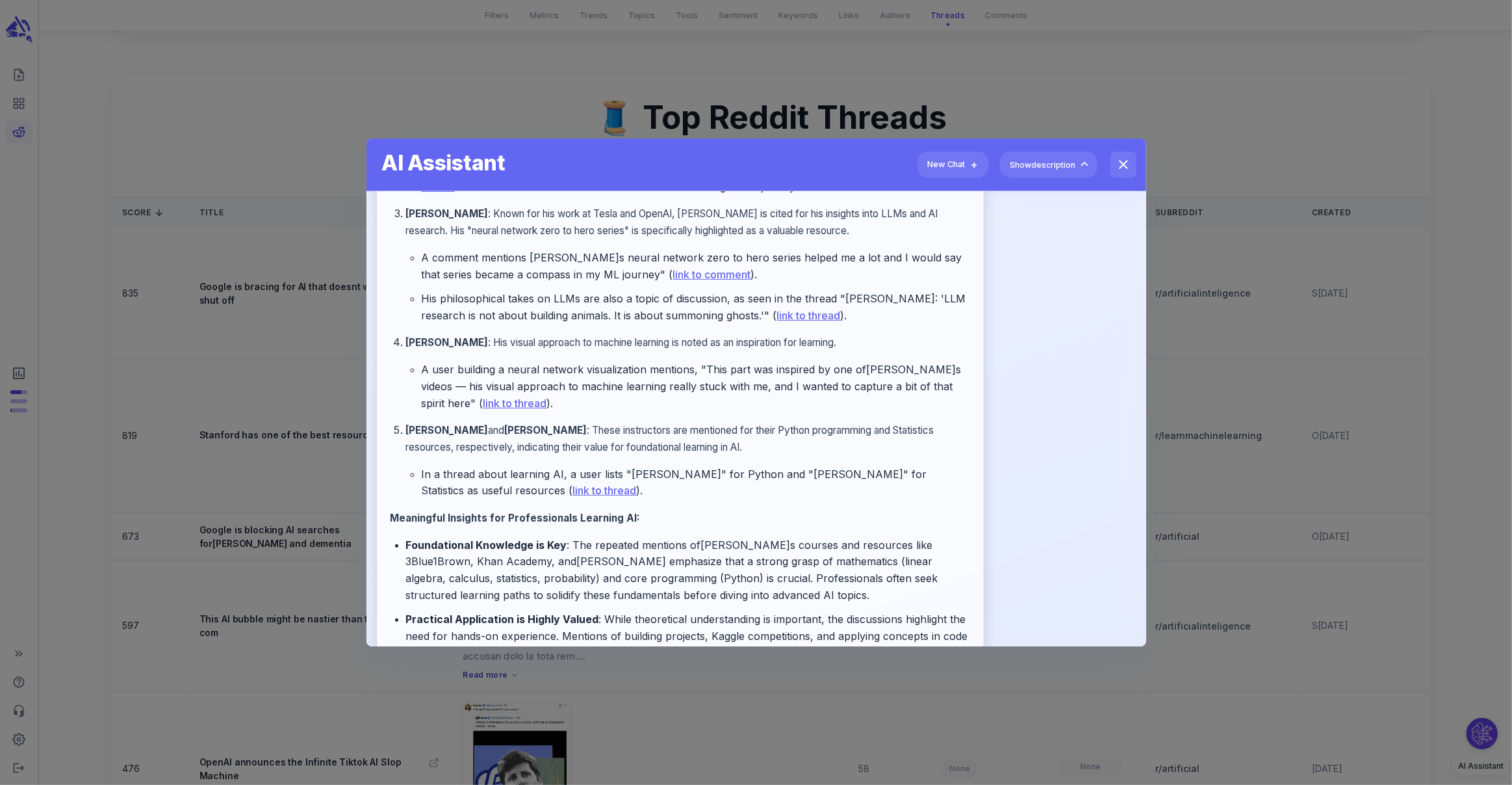
scroll to position [430, 0]
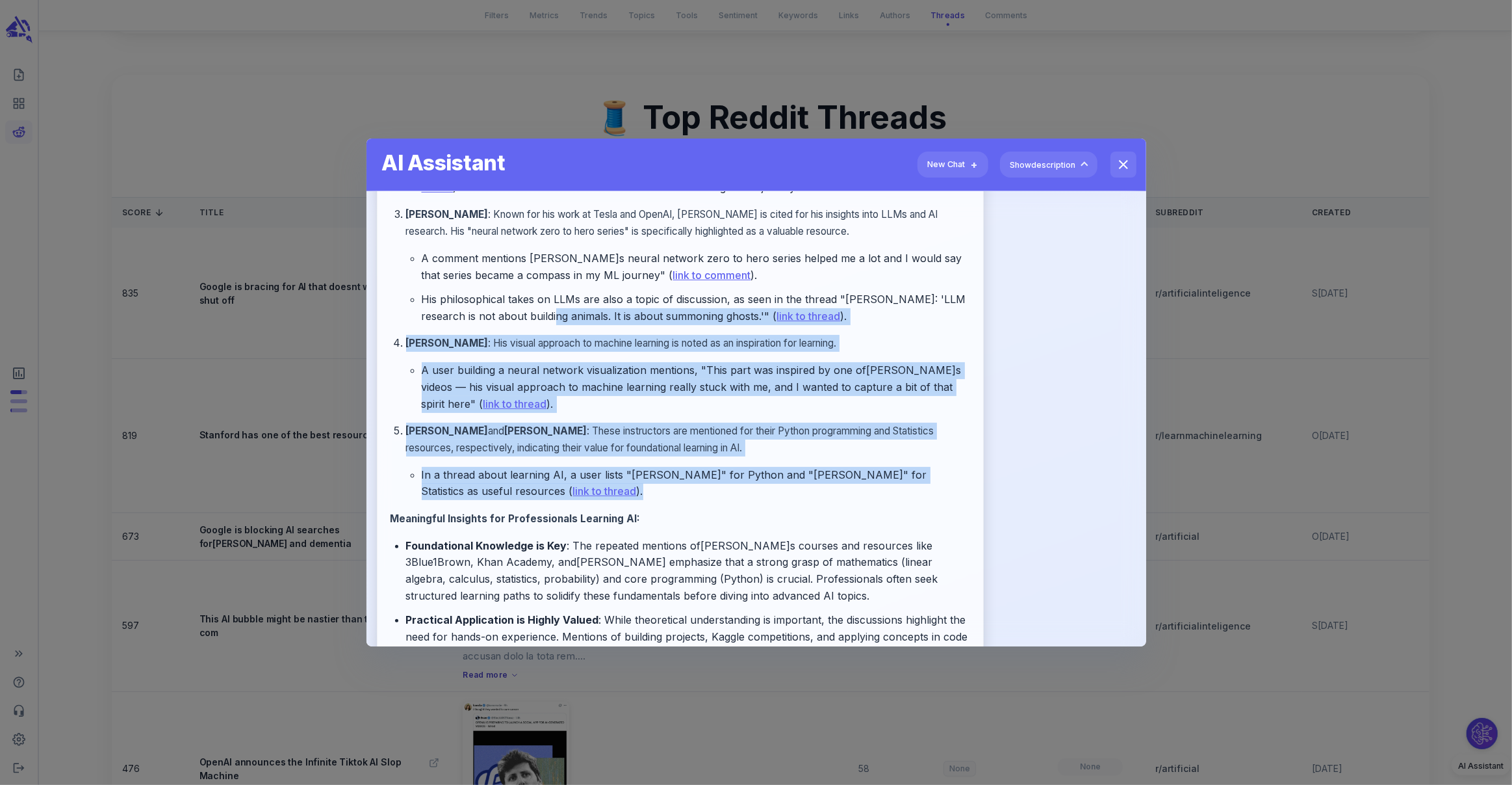
drag, startPoint x: 601, startPoint y: 485, endPoint x: 545, endPoint y: 309, distance: 184.7
click at [545, 309] on ol "Andrew Ng : He is mentioned multiple times, primarily for his foundational Mach…" at bounding box center [680, 208] width 579 height 585
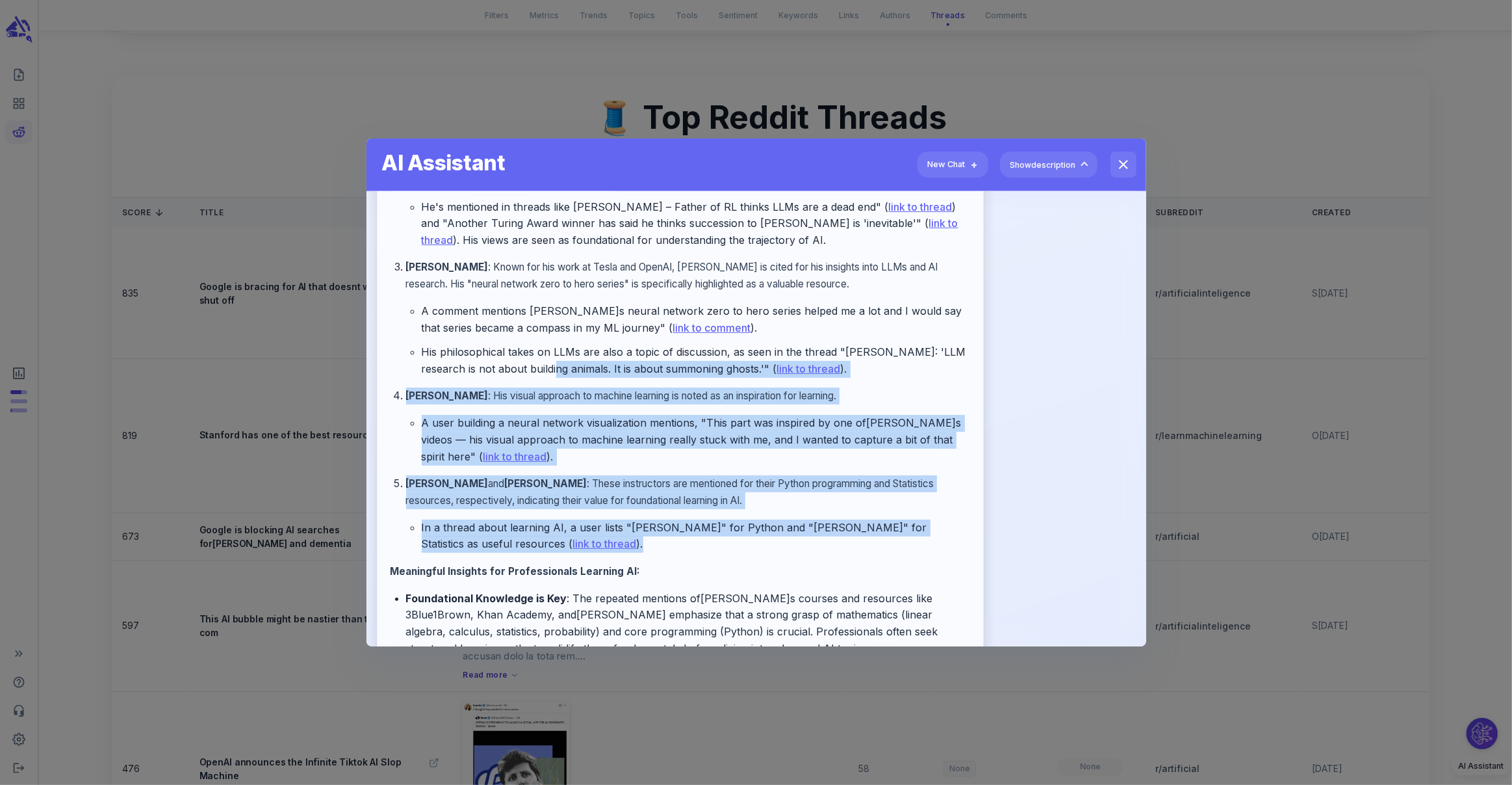
scroll to position [376, 0]
click at [597, 385] on ol "Andrew Ng : He is mentioned multiple times, primarily for his foundational Mach…" at bounding box center [680, 261] width 579 height 585
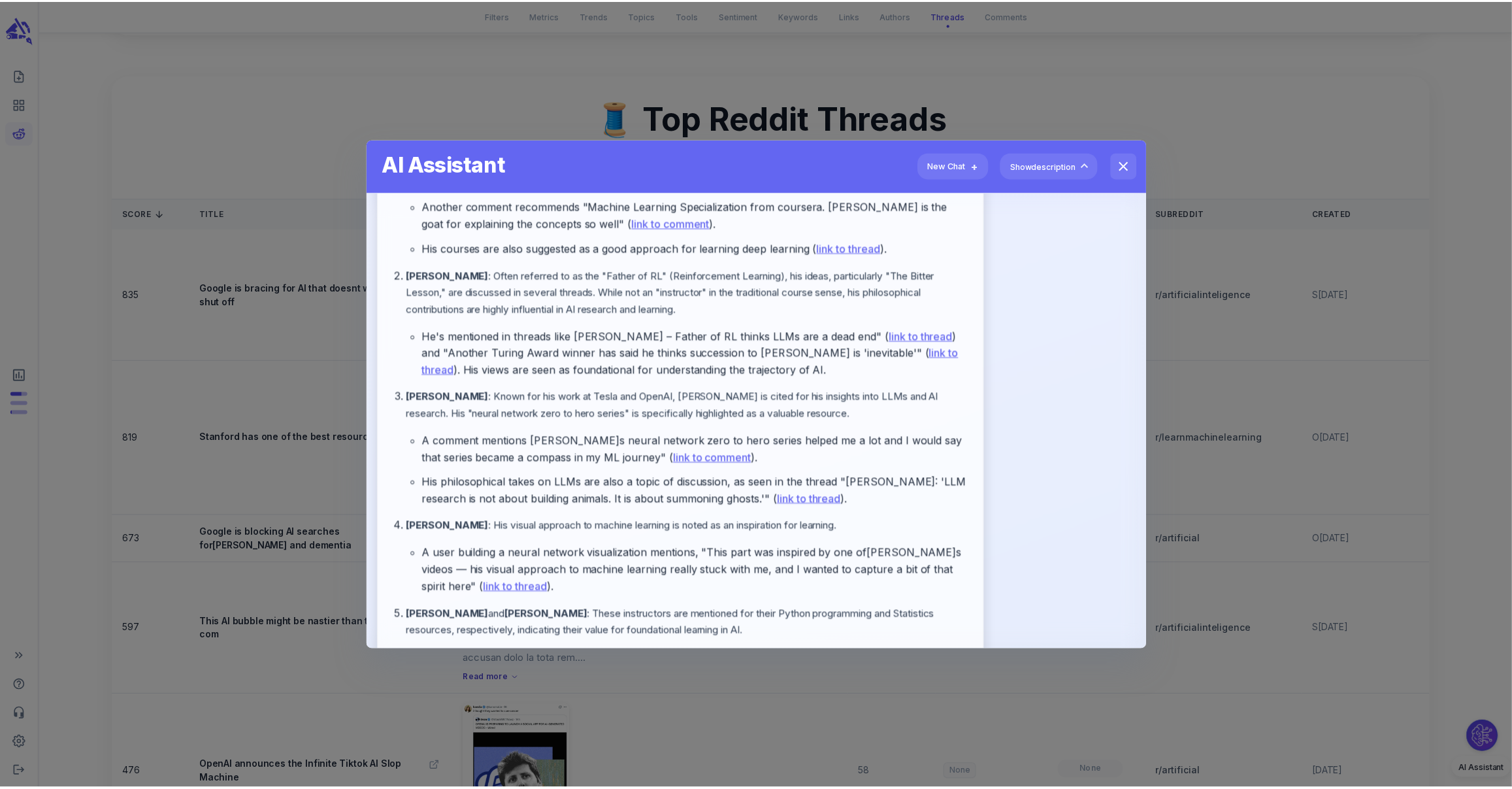
scroll to position [0, 0]
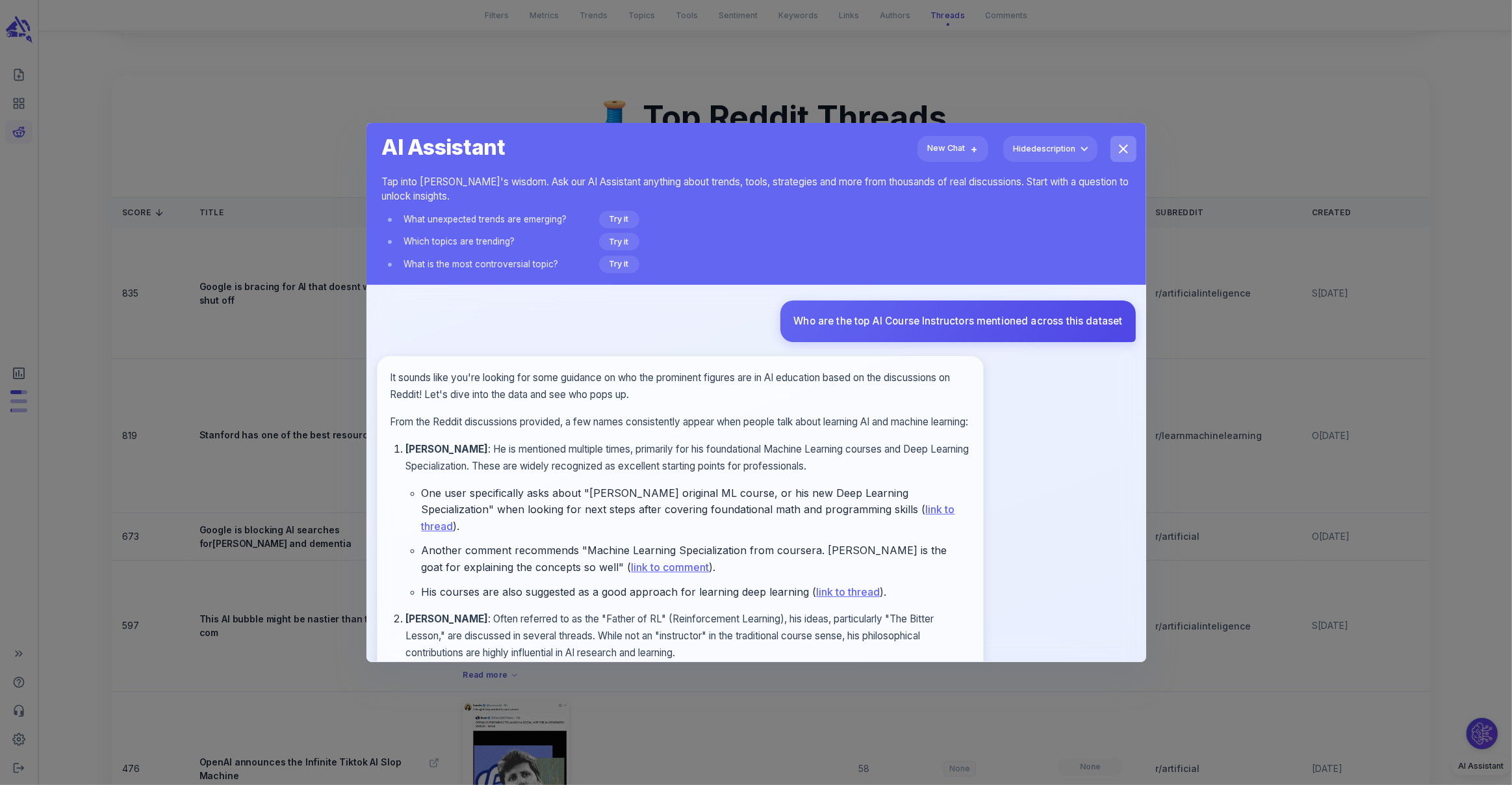
click at [1125, 155] on icon "close" at bounding box center [1123, 149] width 15 height 15
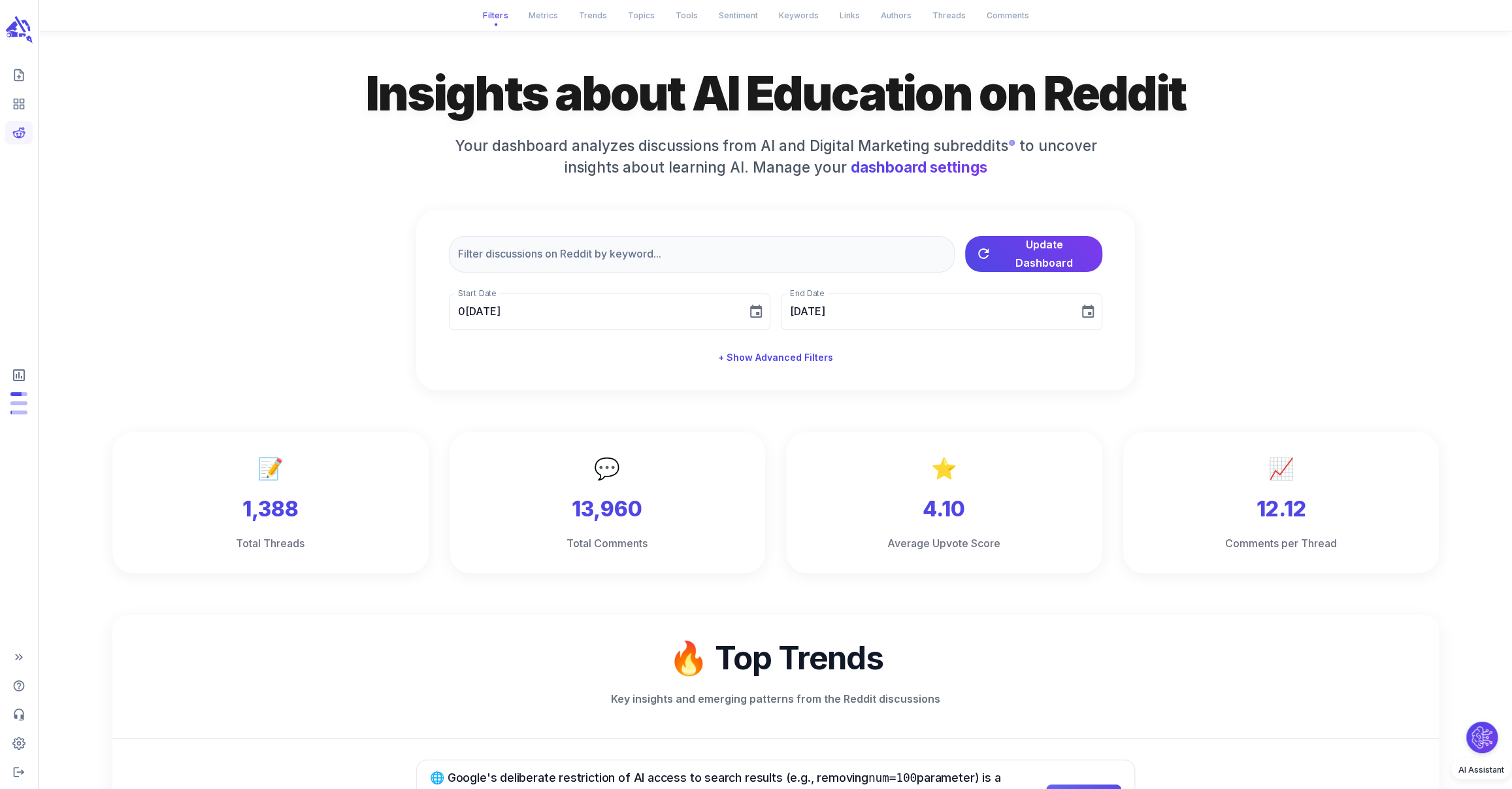
click at [707, 210] on div "​ Update Dashboard Start Date 09/26/2025 Start Date End Date 10/06/2025 End Dat…" at bounding box center [775, 301] width 719 height 181
